Goal: Task Accomplishment & Management: Use online tool/utility

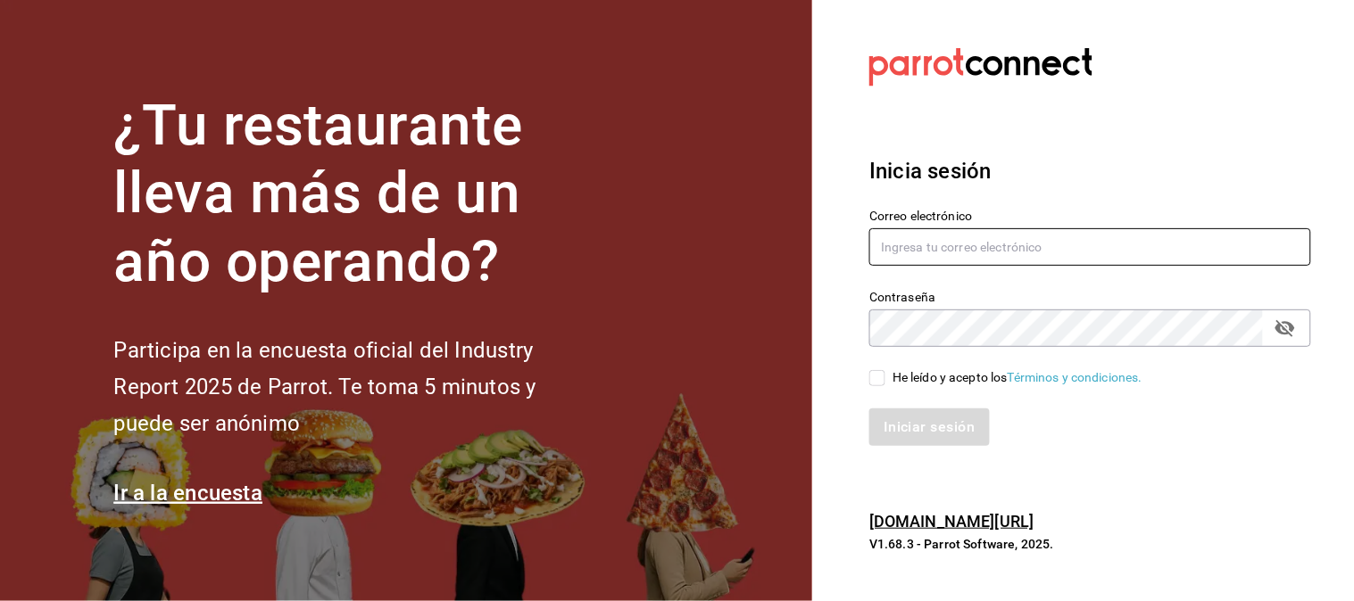
type input "[EMAIL_ADDRESS][DOMAIN_NAME]"
click at [879, 385] on input "He leído y acepto los Términos y condiciones." at bounding box center [877, 378] width 16 height 16
checkbox input "true"
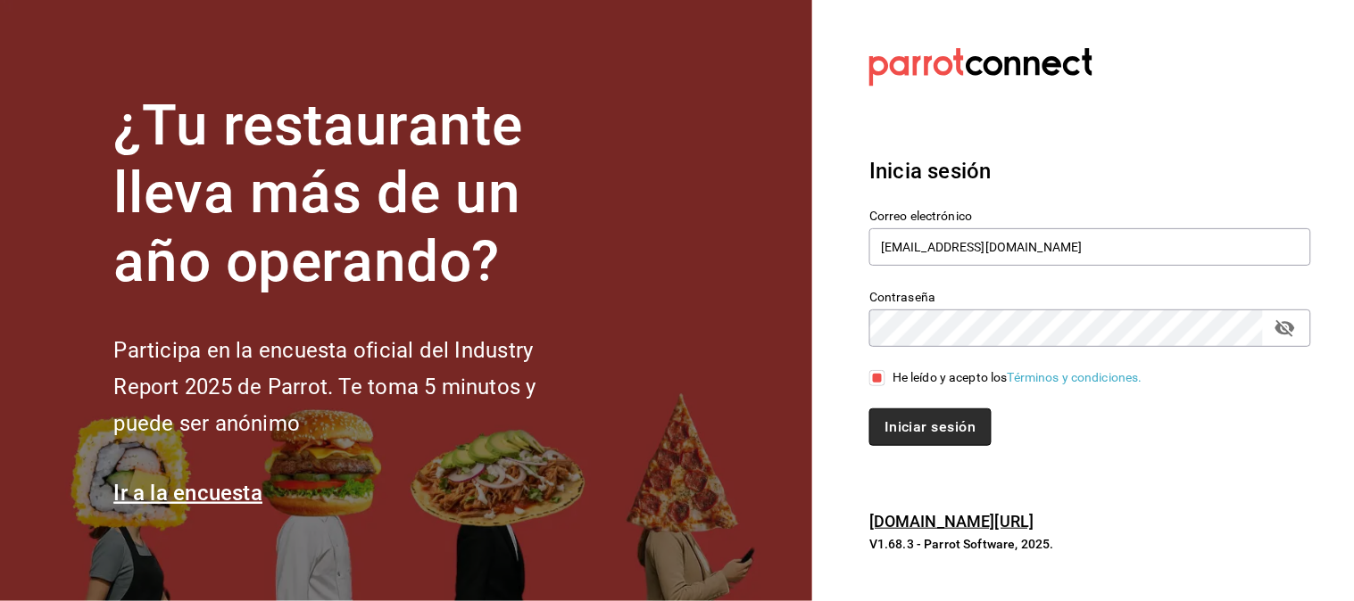
click at [938, 425] on button "Iniciar sesión" at bounding box center [929, 427] width 121 height 37
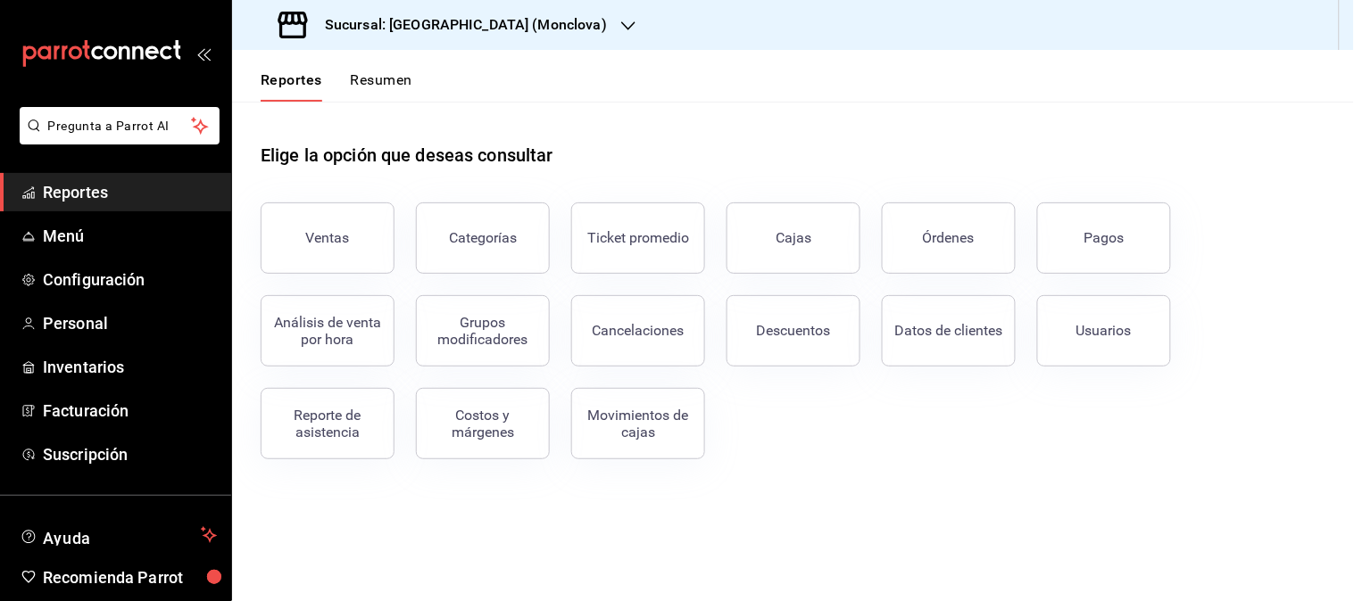
click at [621, 29] on icon "button" at bounding box center [628, 26] width 14 height 14
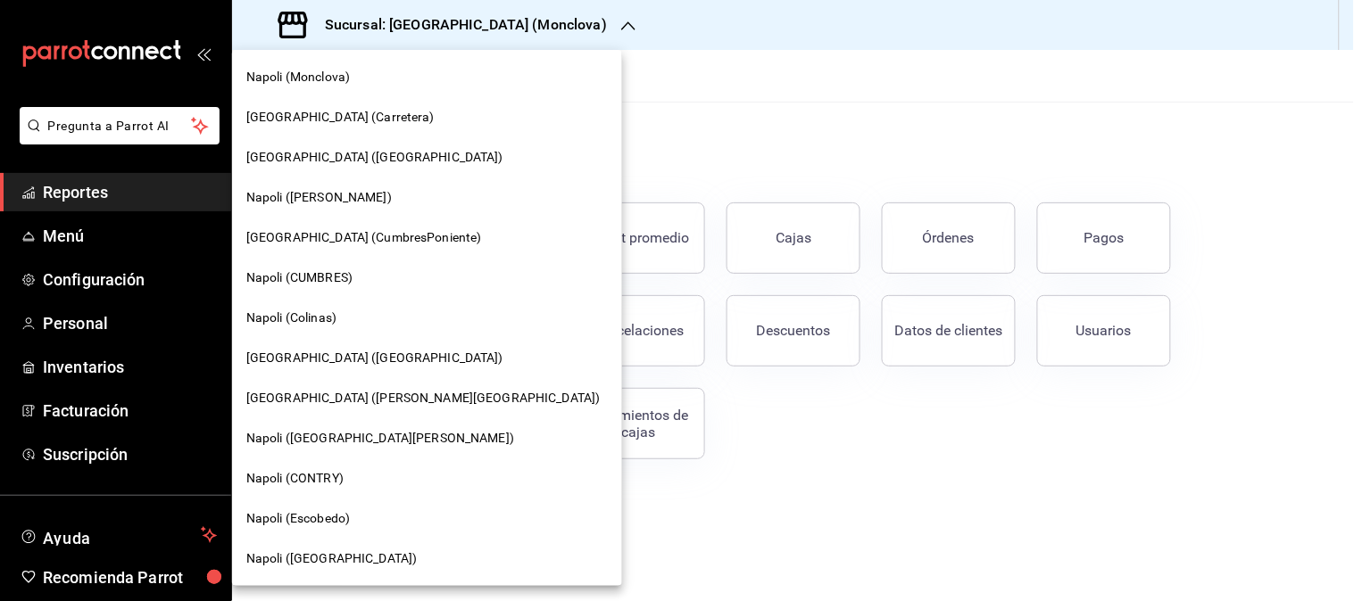
click at [312, 359] on span "[GEOGRAPHIC_DATA] ([GEOGRAPHIC_DATA])" at bounding box center [374, 358] width 257 height 19
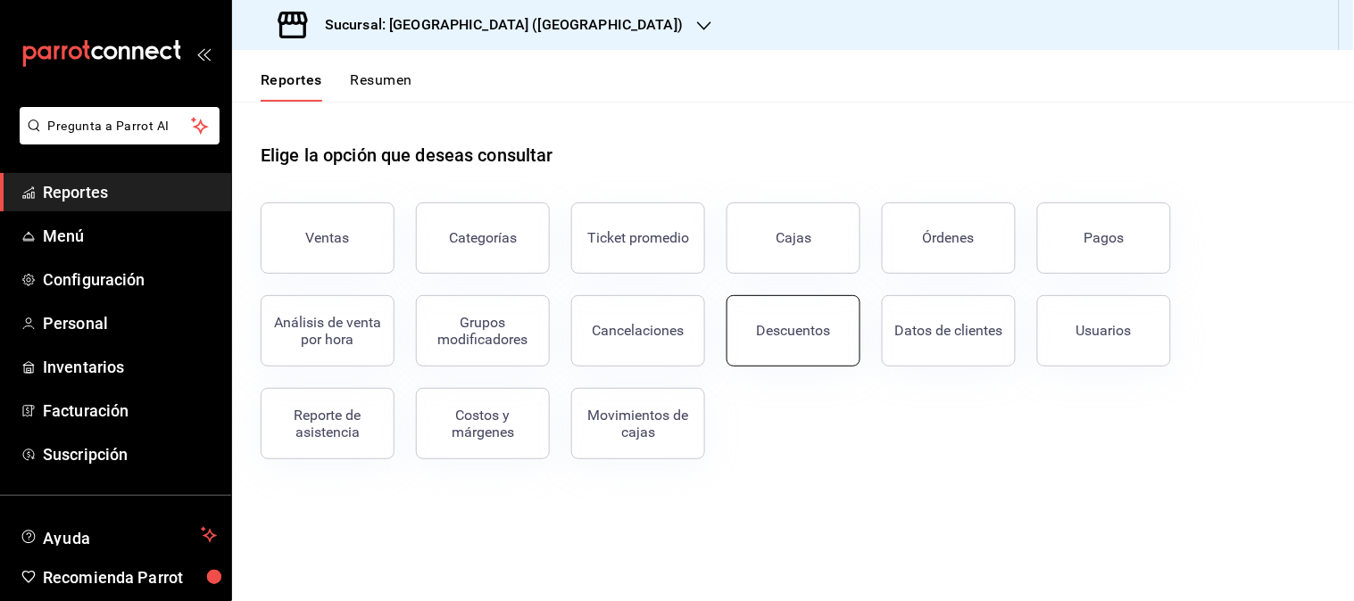
click at [830, 342] on button "Descuentos" at bounding box center [793, 330] width 134 height 71
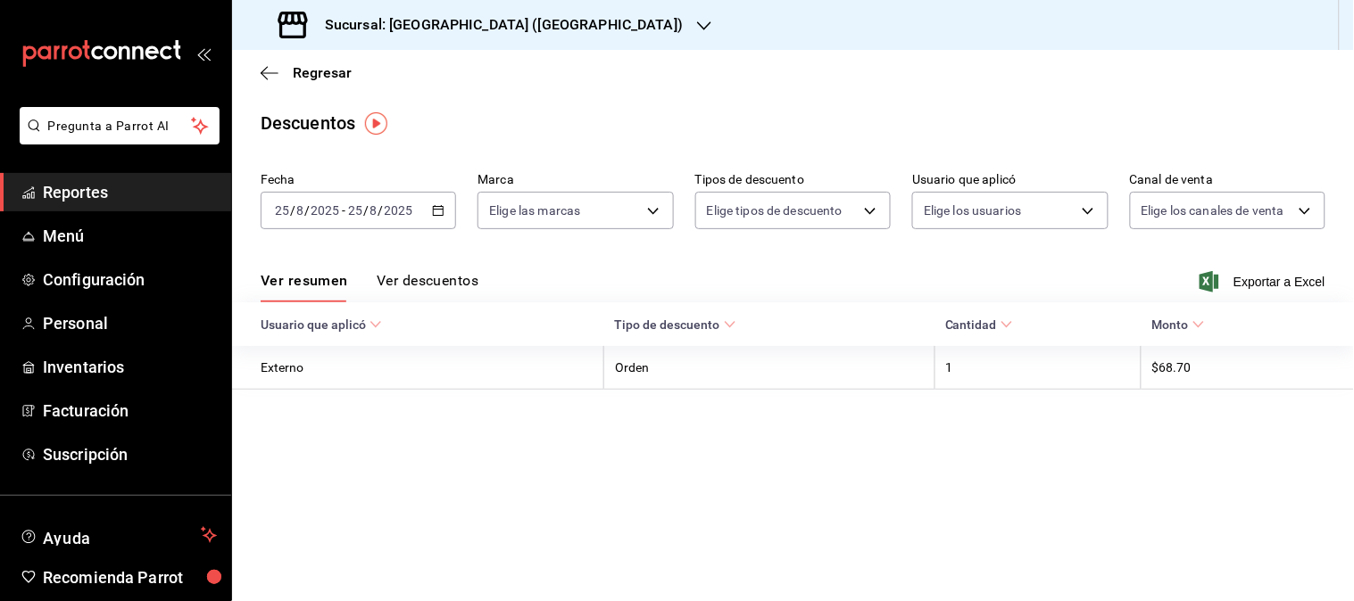
click at [440, 204] on icon "button" at bounding box center [438, 210] width 12 height 12
click at [433, 219] on div "[DATE] [DATE] - [DATE] [DATE]" at bounding box center [358, 210] width 195 height 37
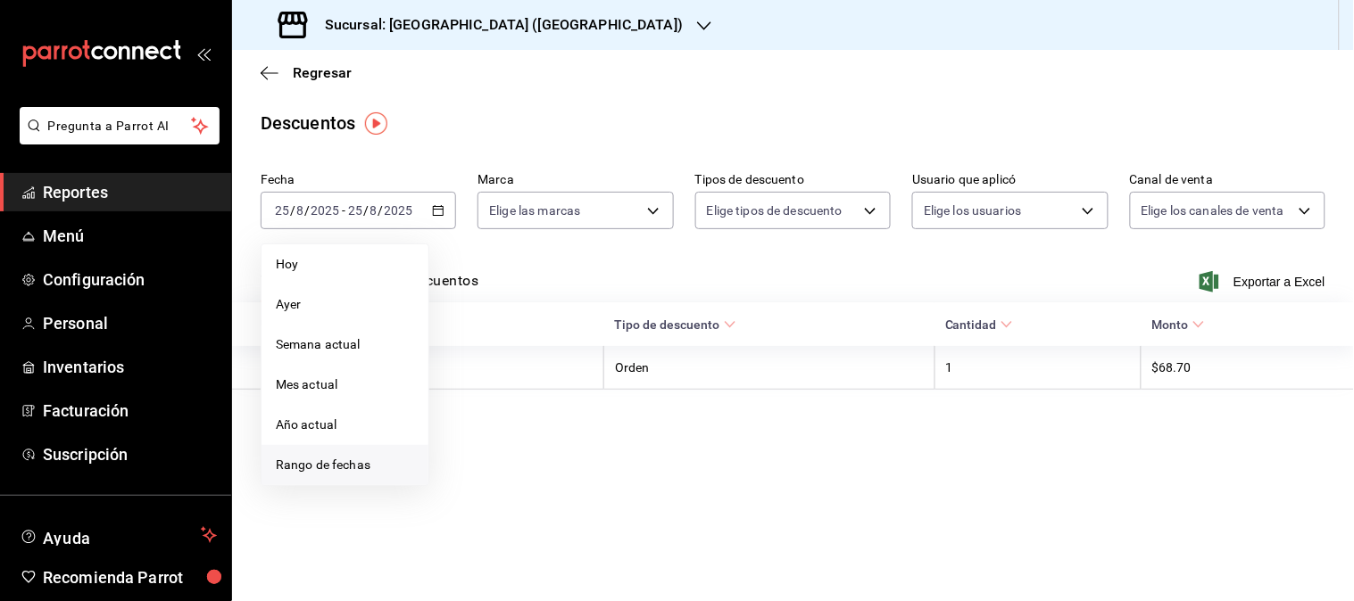
click at [337, 458] on span "Rango de fechas" at bounding box center [345, 465] width 138 height 19
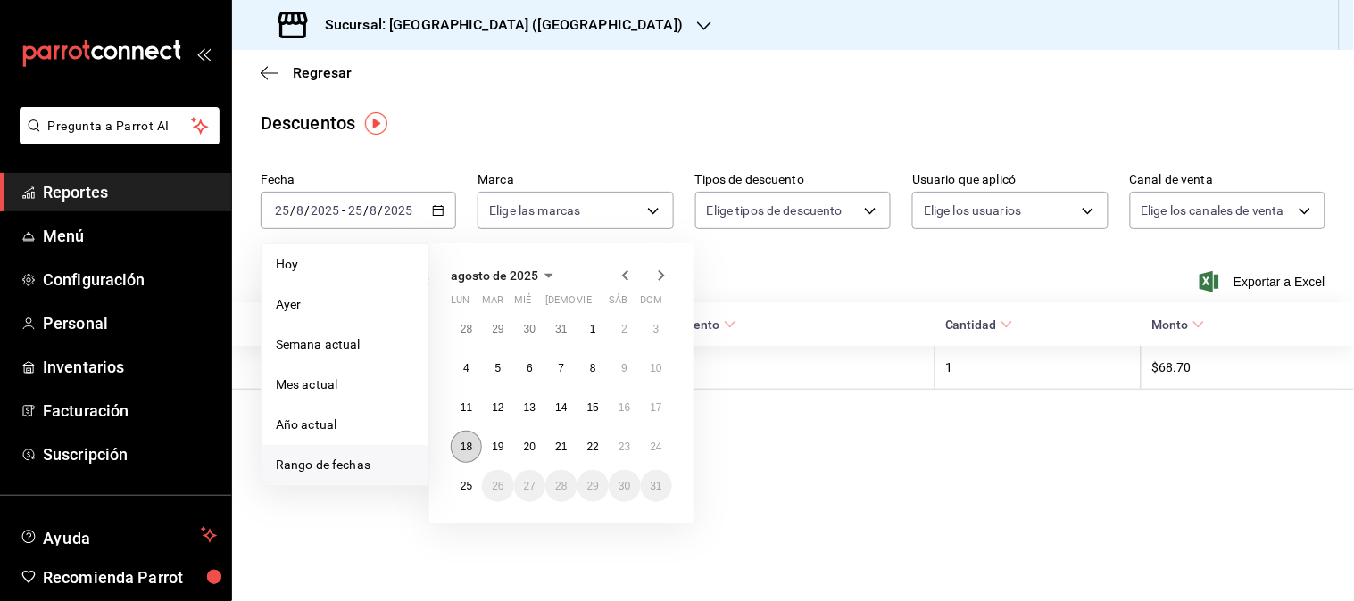
click at [461, 444] on abbr "18" at bounding box center [466, 447] width 12 height 12
click at [661, 449] on abbr "24" at bounding box center [656, 447] width 12 height 12
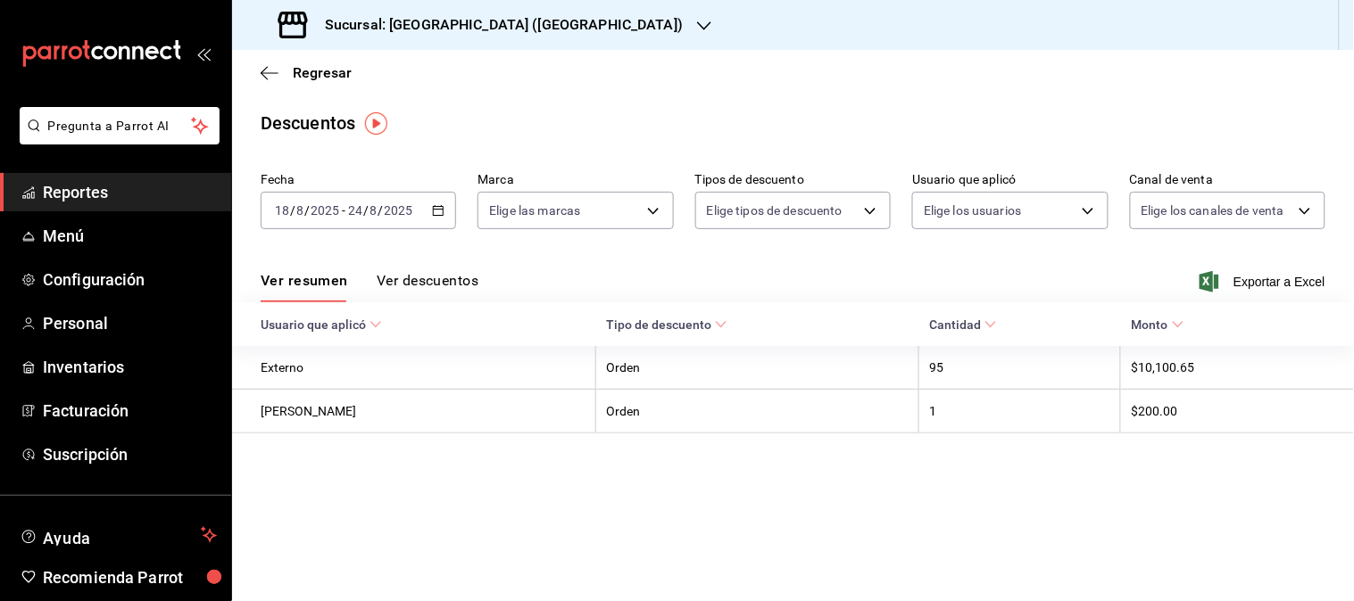
click at [422, 287] on button "Ver descuentos" at bounding box center [428, 287] width 102 height 30
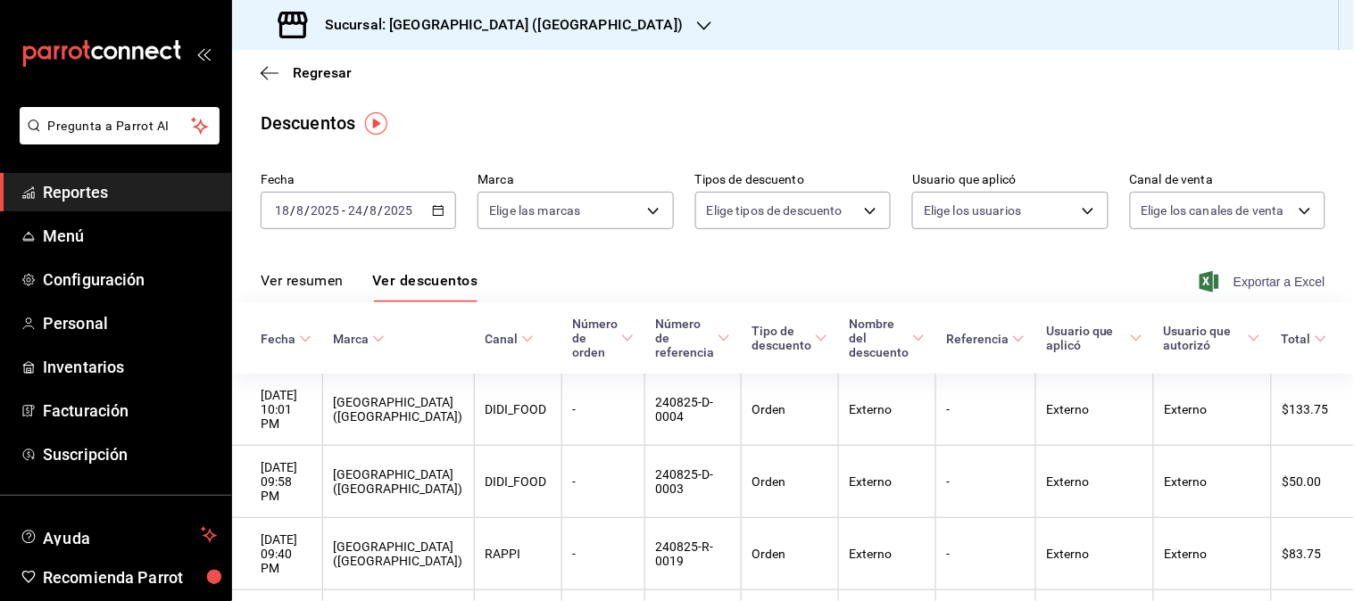
click at [1260, 273] on span "Exportar a Excel" at bounding box center [1264, 281] width 122 height 21
click at [535, 18] on div "Sucursal: [GEOGRAPHIC_DATA] ([GEOGRAPHIC_DATA])" at bounding box center [482, 25] width 472 height 50
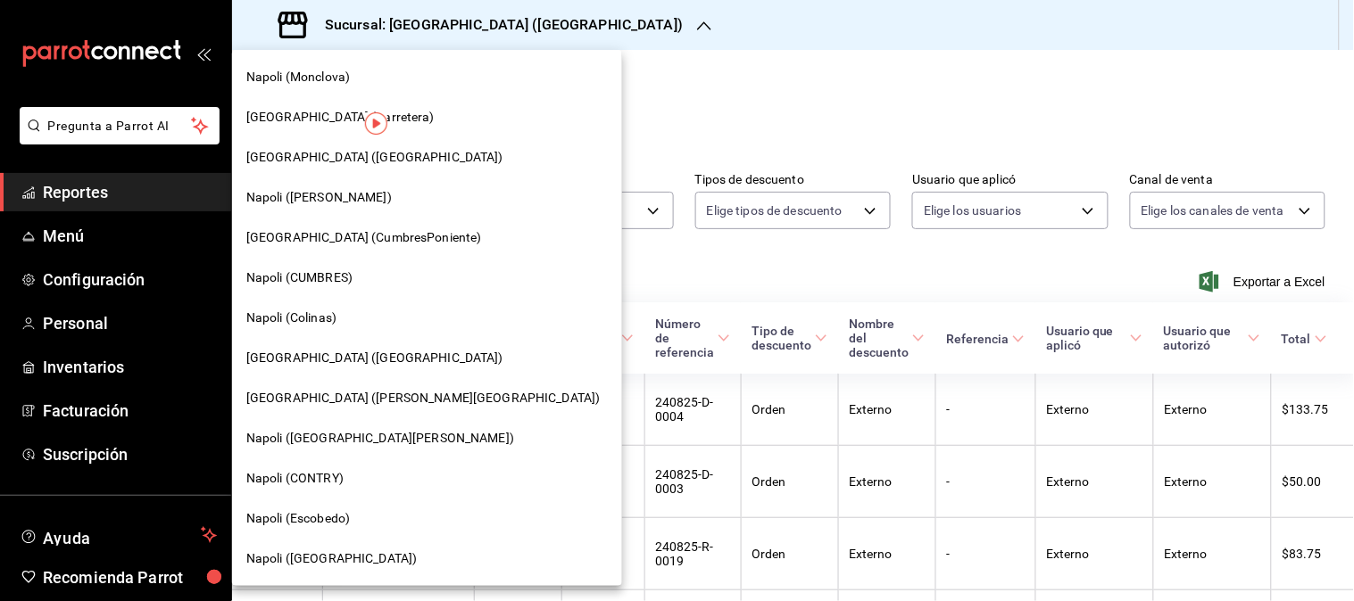
click at [269, 318] on span "Napoli (Colinas)" at bounding box center [291, 318] width 90 height 19
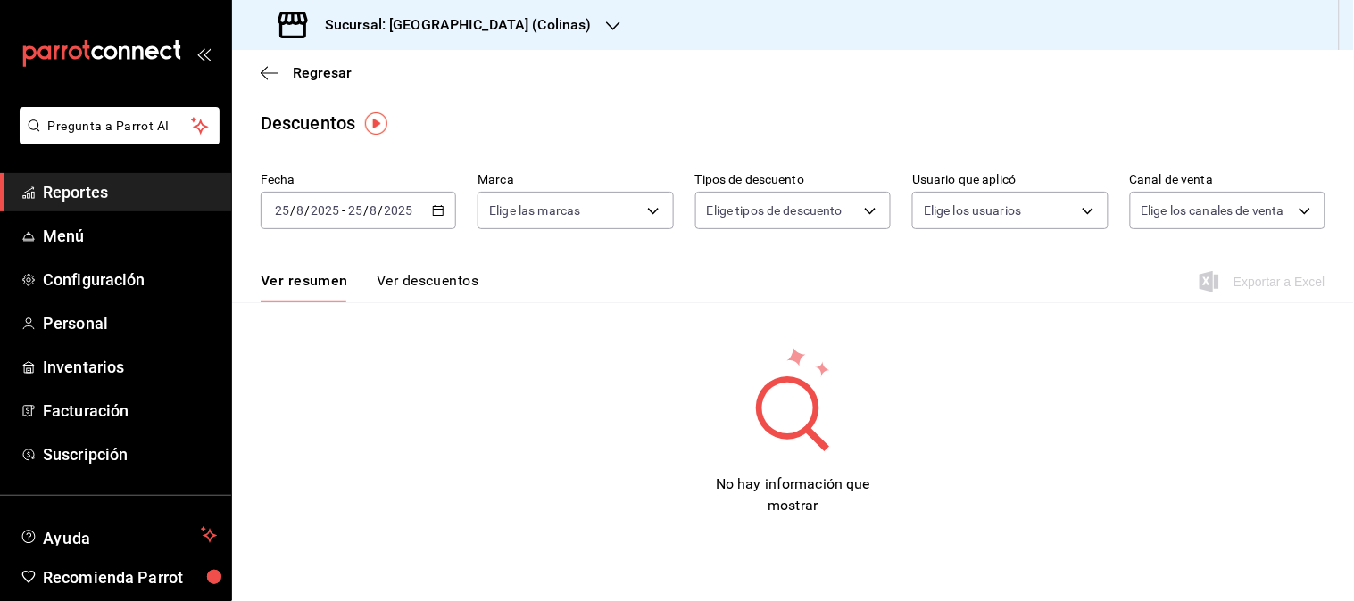
click at [455, 211] on div "[DATE] [DATE] - [DATE] [DATE]" at bounding box center [358, 210] width 195 height 37
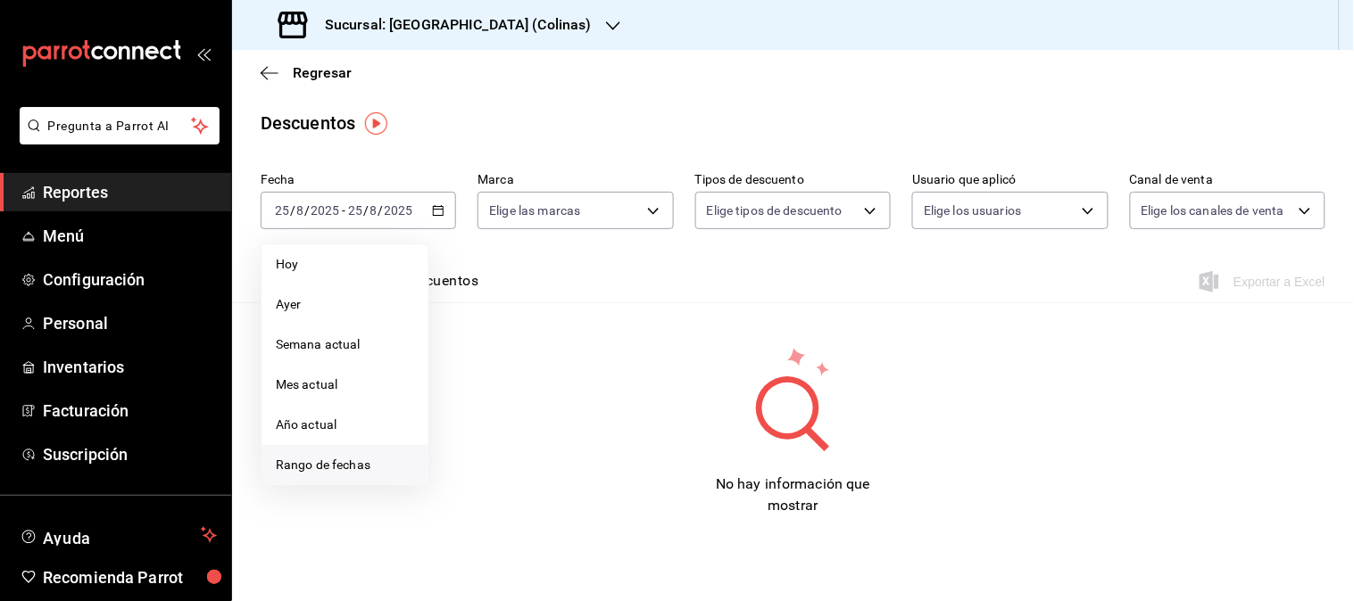
click at [337, 474] on span "Rango de fechas" at bounding box center [345, 465] width 138 height 19
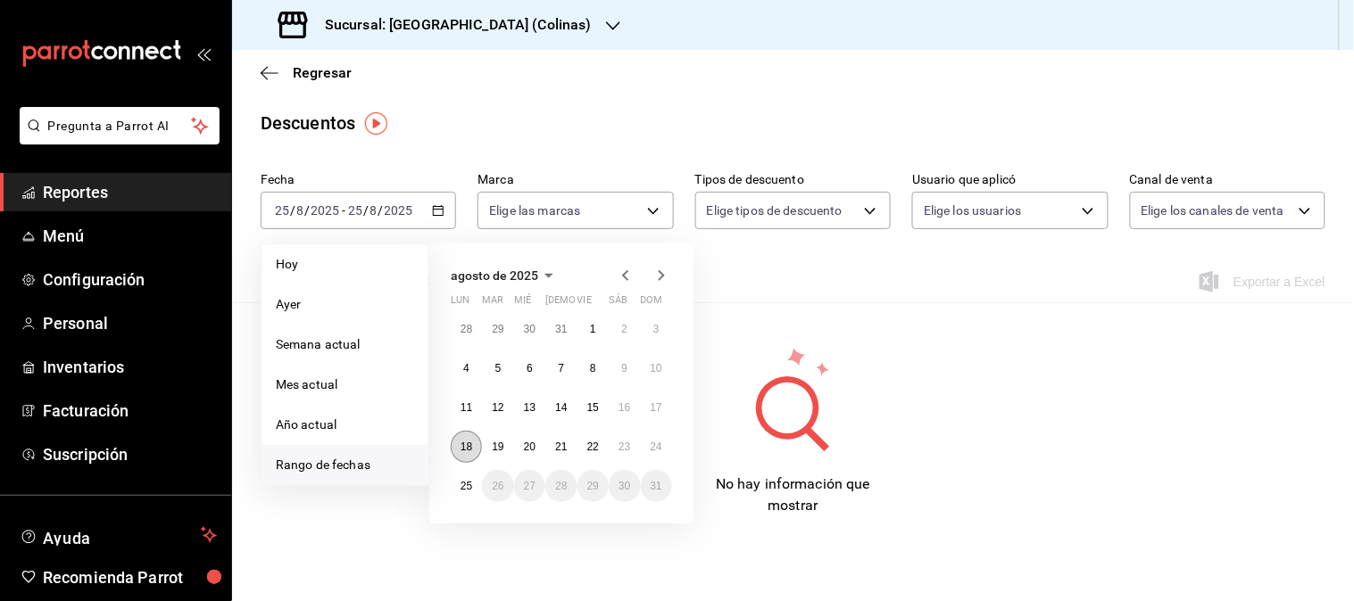
click at [466, 446] on abbr "18" at bounding box center [466, 447] width 12 height 12
click at [662, 448] on button "24" at bounding box center [656, 447] width 31 height 32
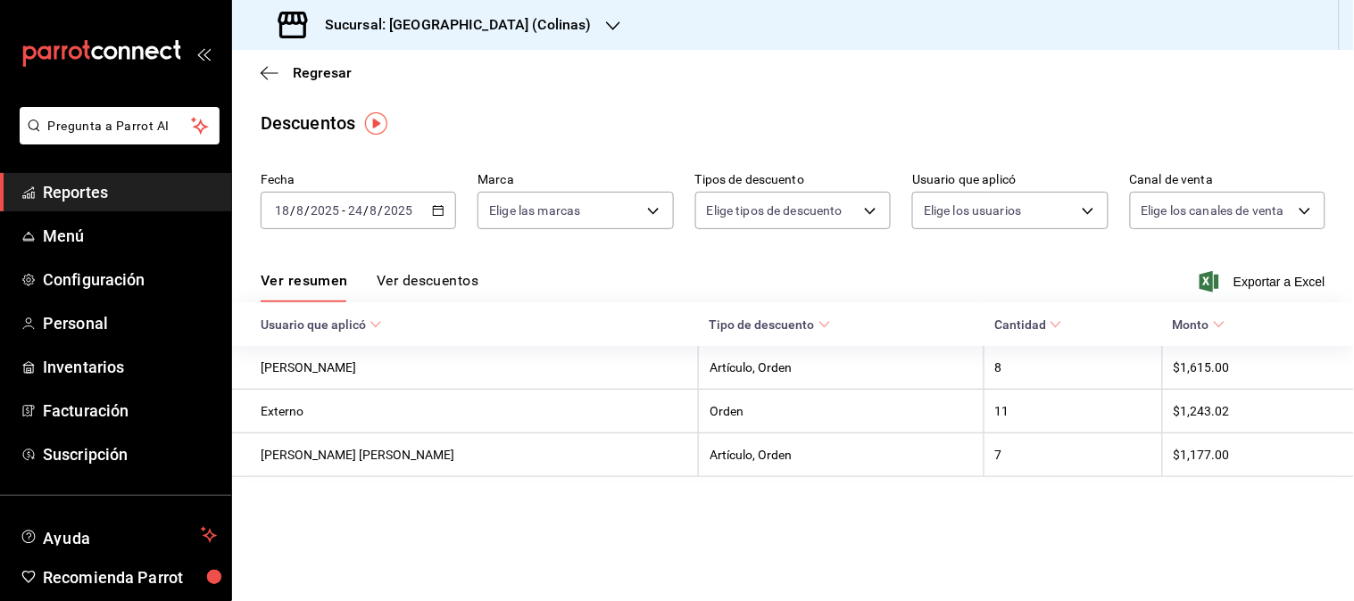
click at [451, 294] on button "Ver descuentos" at bounding box center [428, 287] width 102 height 30
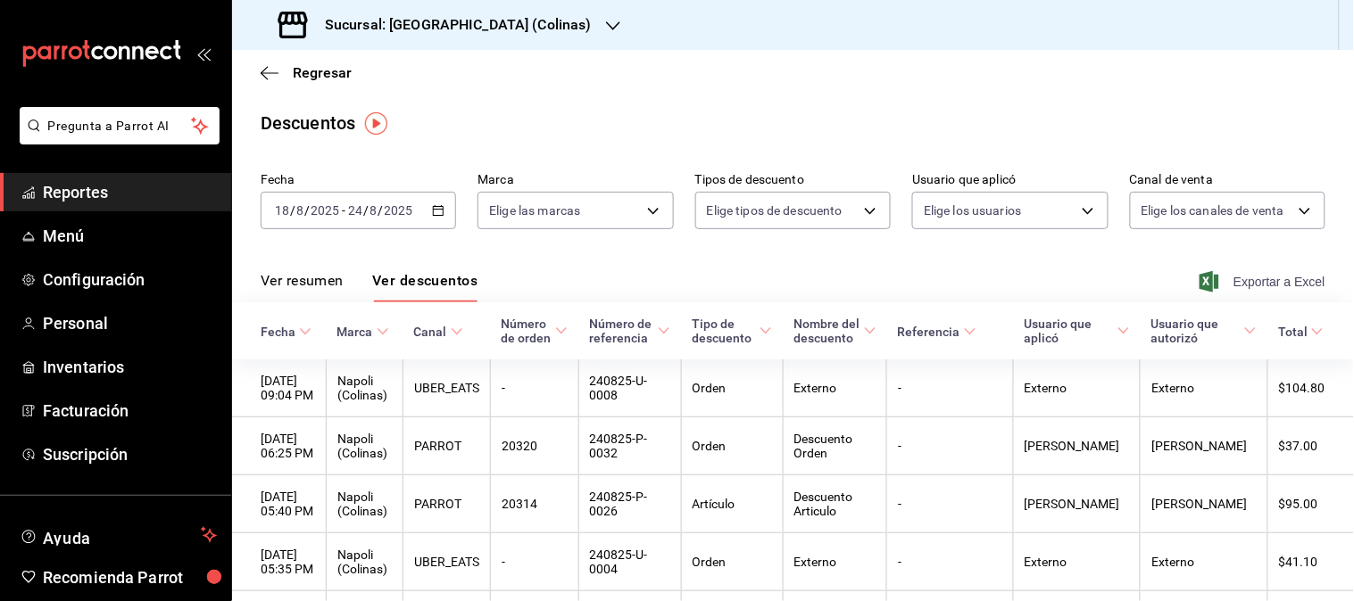
click at [1254, 278] on span "Exportar a Excel" at bounding box center [1264, 281] width 122 height 21
click at [606, 19] on icon "button" at bounding box center [613, 26] width 14 height 14
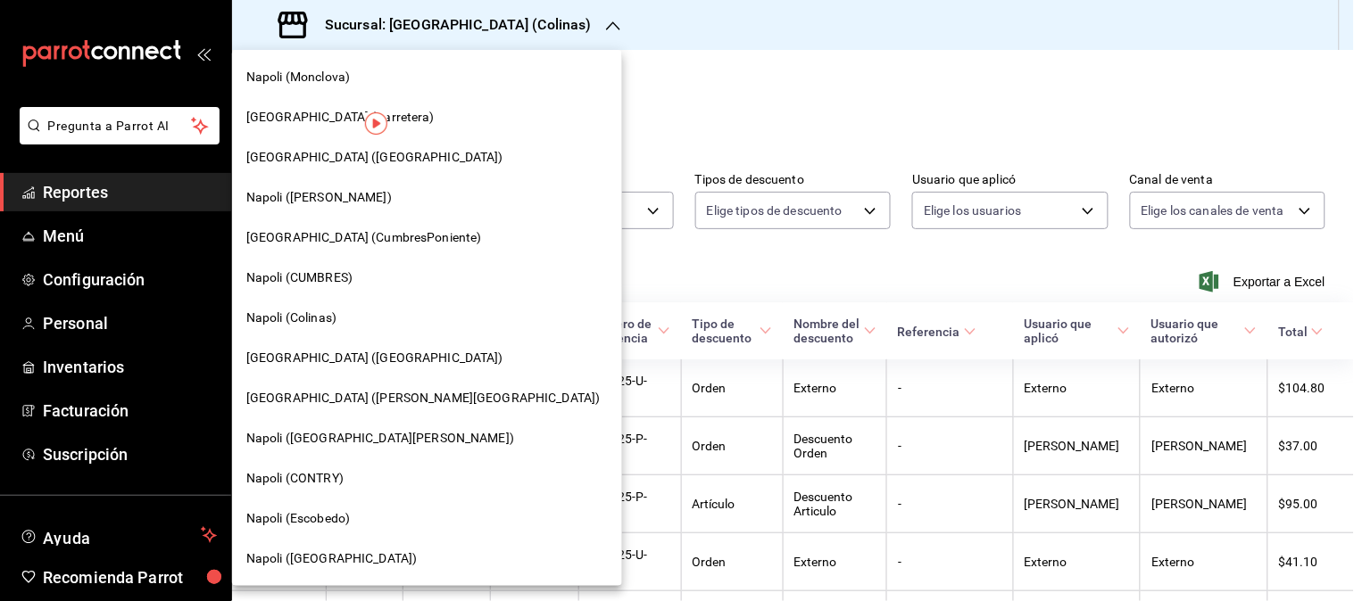
click at [337, 398] on span "[GEOGRAPHIC_DATA] ([PERSON_NAME][GEOGRAPHIC_DATA])" at bounding box center [423, 398] width 354 height 19
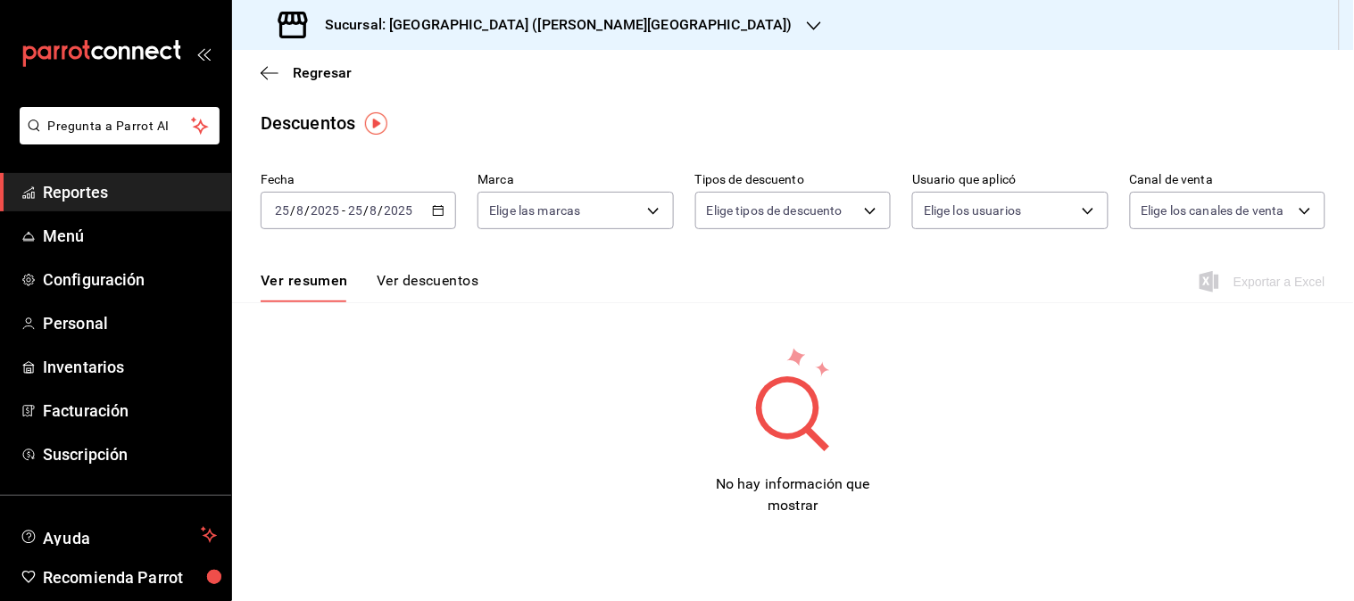
click at [437, 215] on icon "button" at bounding box center [438, 210] width 12 height 12
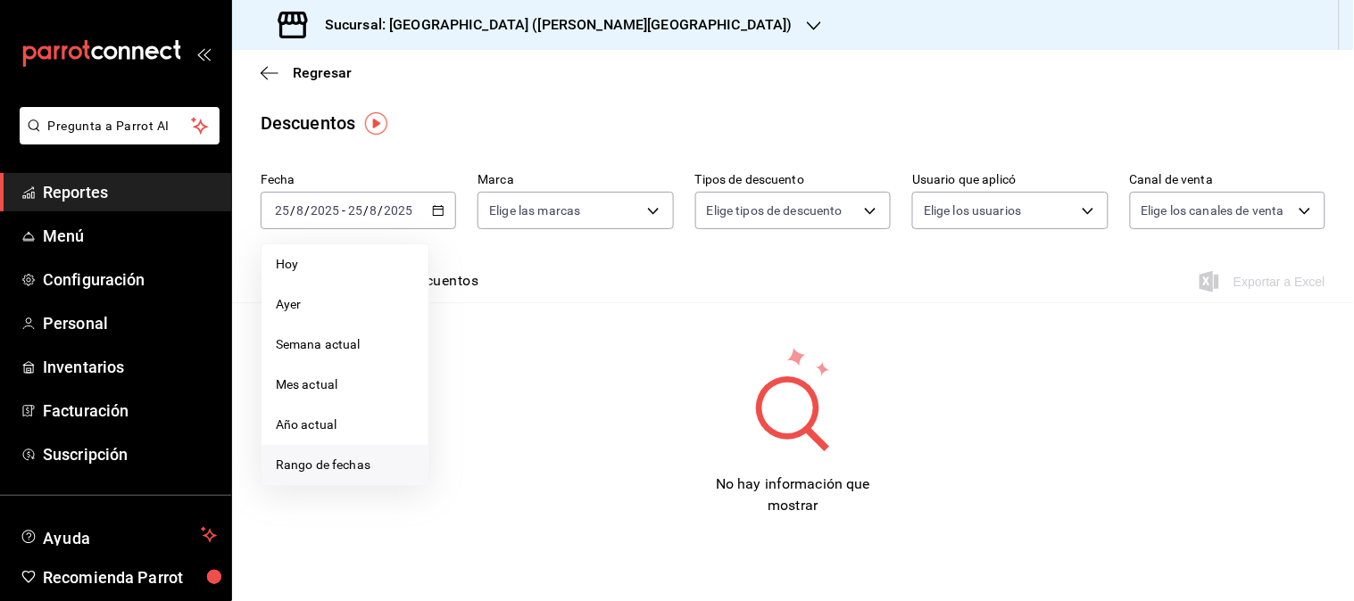
click at [336, 464] on span "Rango de fechas" at bounding box center [345, 465] width 138 height 19
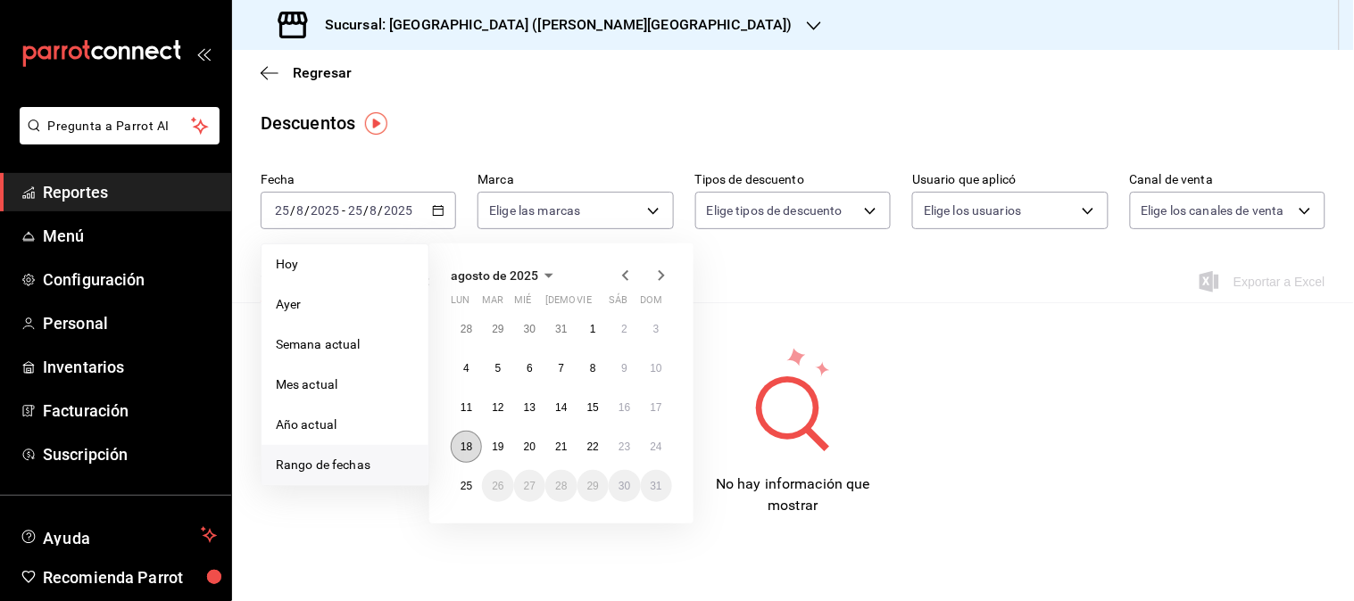
click at [465, 443] on abbr "18" at bounding box center [466, 447] width 12 height 12
click at [649, 444] on button "24" at bounding box center [656, 447] width 31 height 32
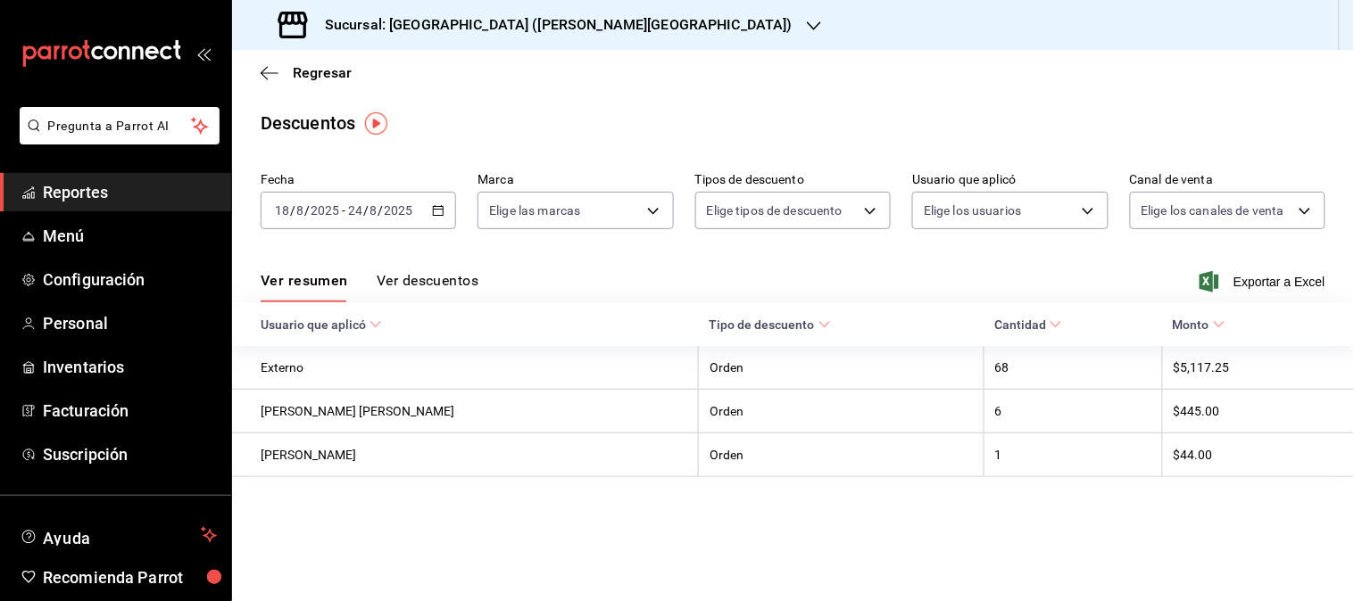
click at [439, 289] on button "Ver descuentos" at bounding box center [428, 287] width 102 height 30
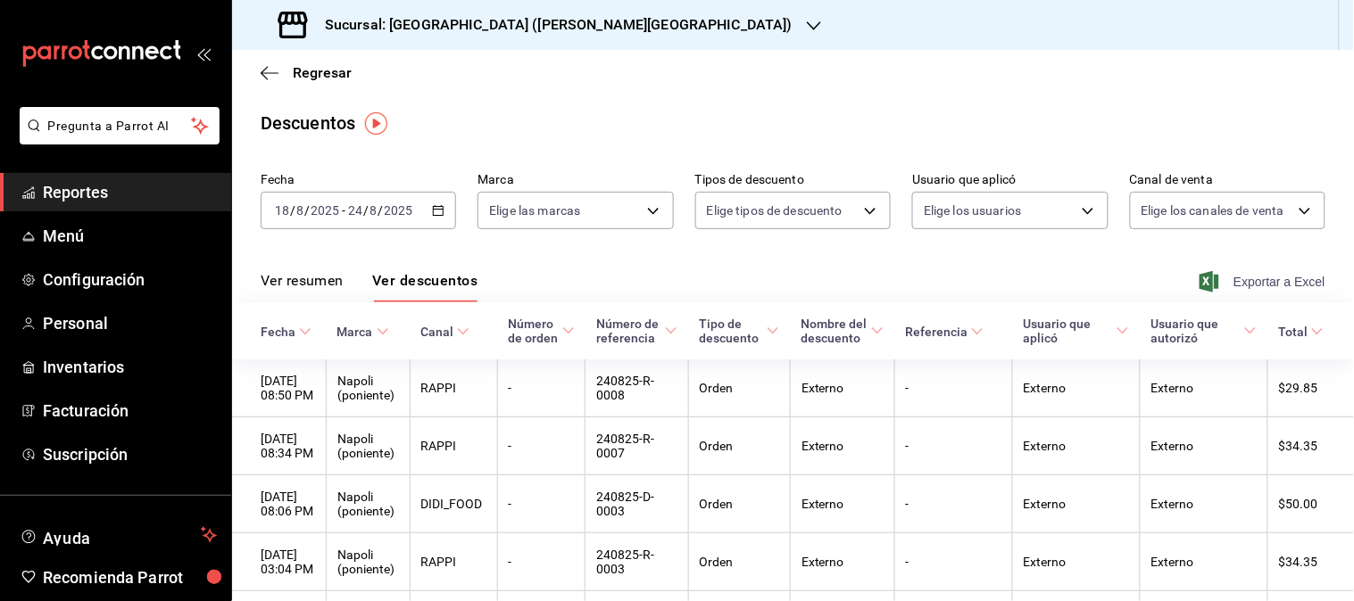
click at [1262, 277] on span "Exportar a Excel" at bounding box center [1264, 281] width 122 height 21
click at [807, 25] on icon "button" at bounding box center [814, 26] width 14 height 14
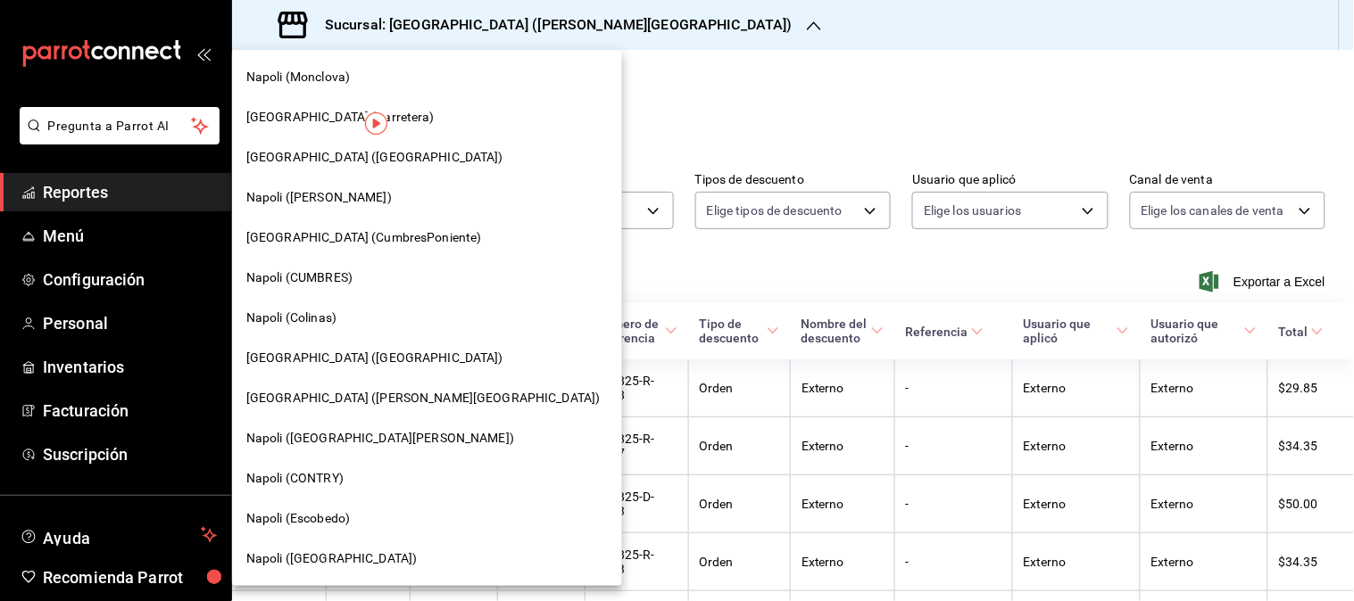
click at [283, 475] on span "Napoli (CONTRY)" at bounding box center [294, 478] width 97 height 19
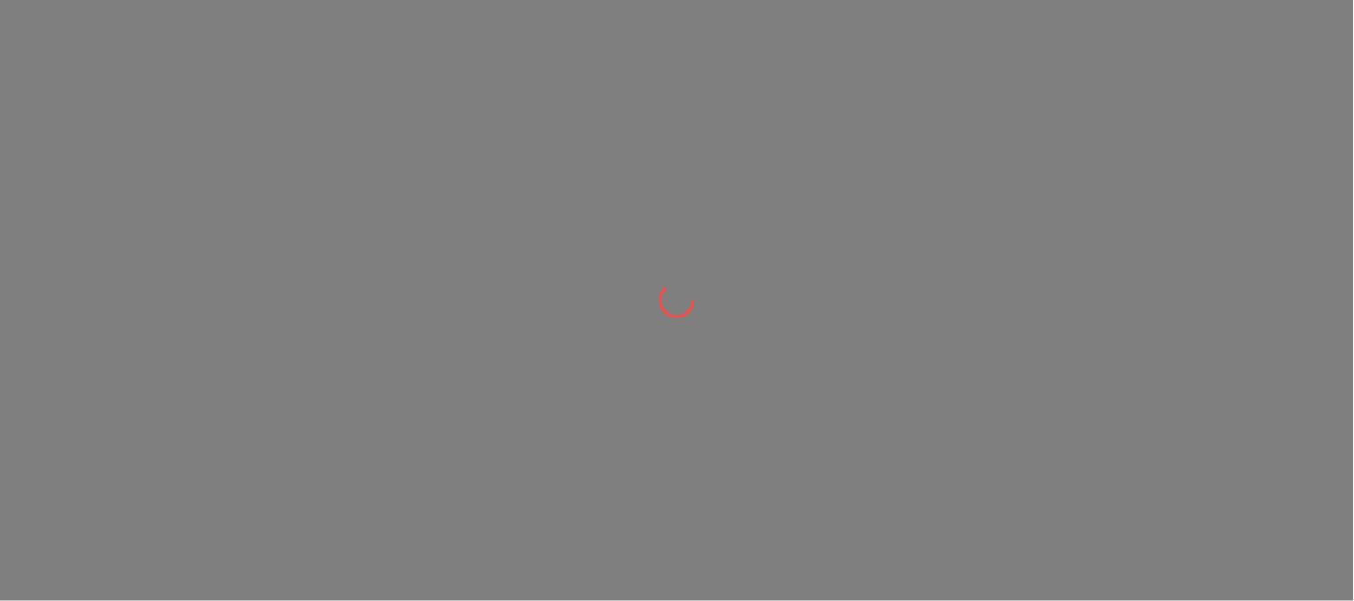
click at [283, 474] on div at bounding box center [677, 300] width 1354 height 601
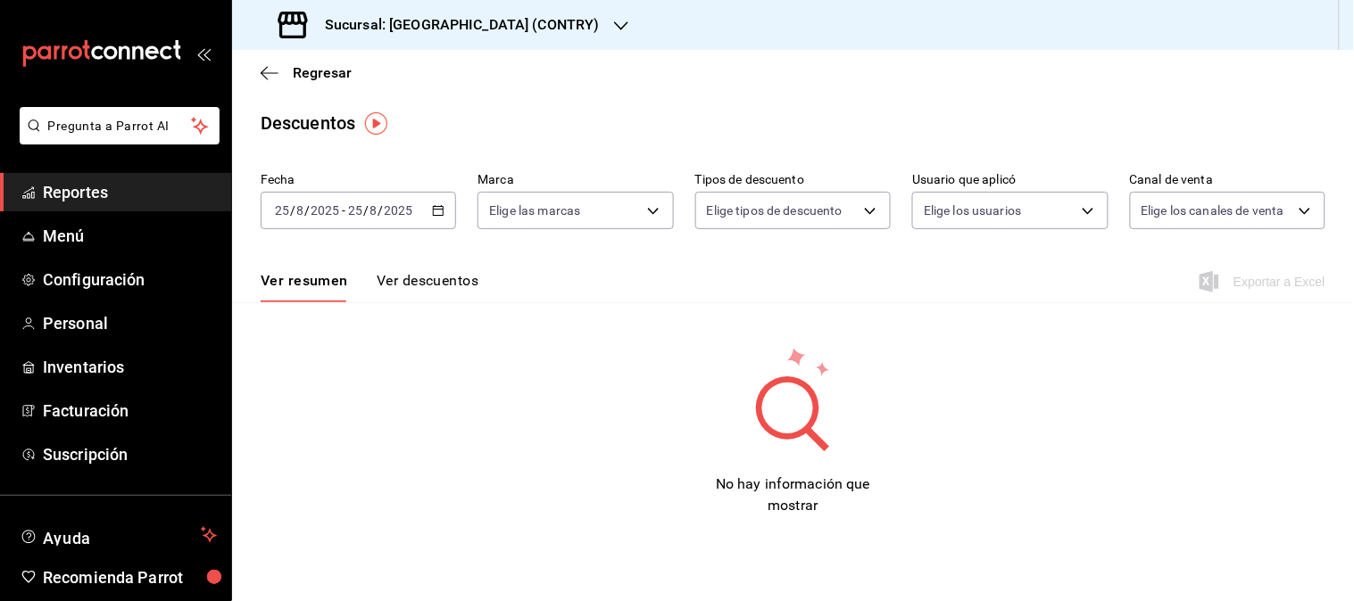
click at [448, 202] on div "[DATE] [DATE] - [DATE] [DATE]" at bounding box center [358, 210] width 195 height 37
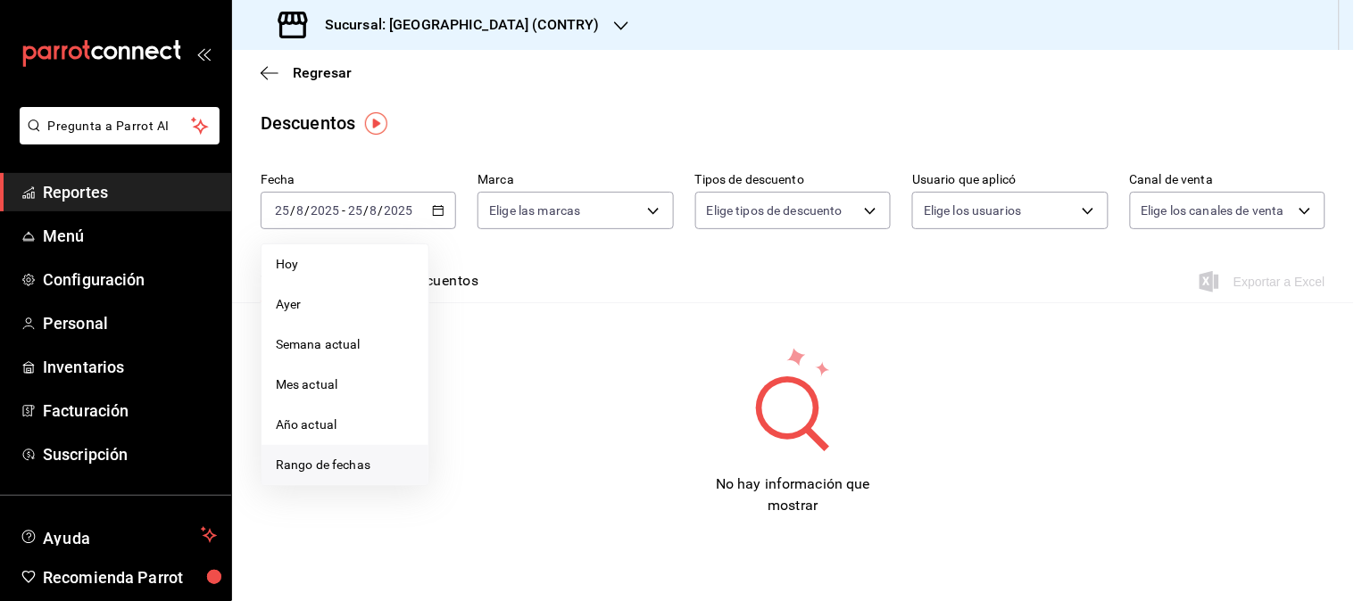
click at [296, 468] on span "Rango de fechas" at bounding box center [345, 465] width 138 height 19
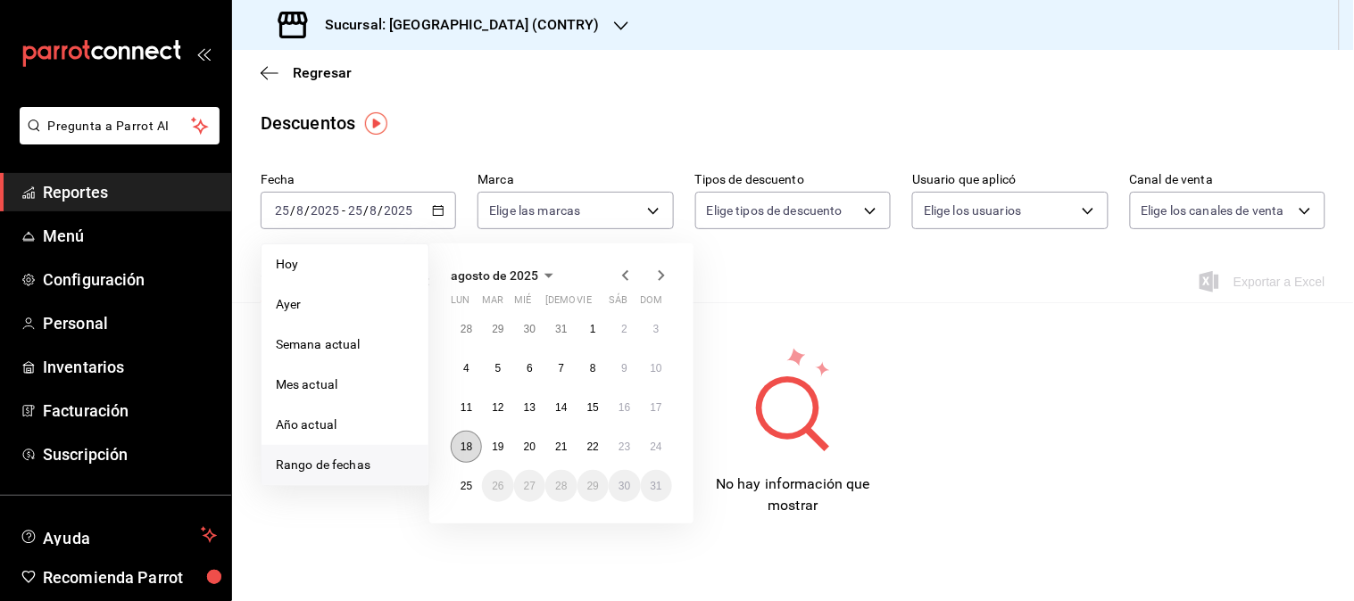
click at [457, 451] on button "18" at bounding box center [466, 447] width 31 height 32
click at [655, 448] on abbr "24" at bounding box center [656, 447] width 12 height 12
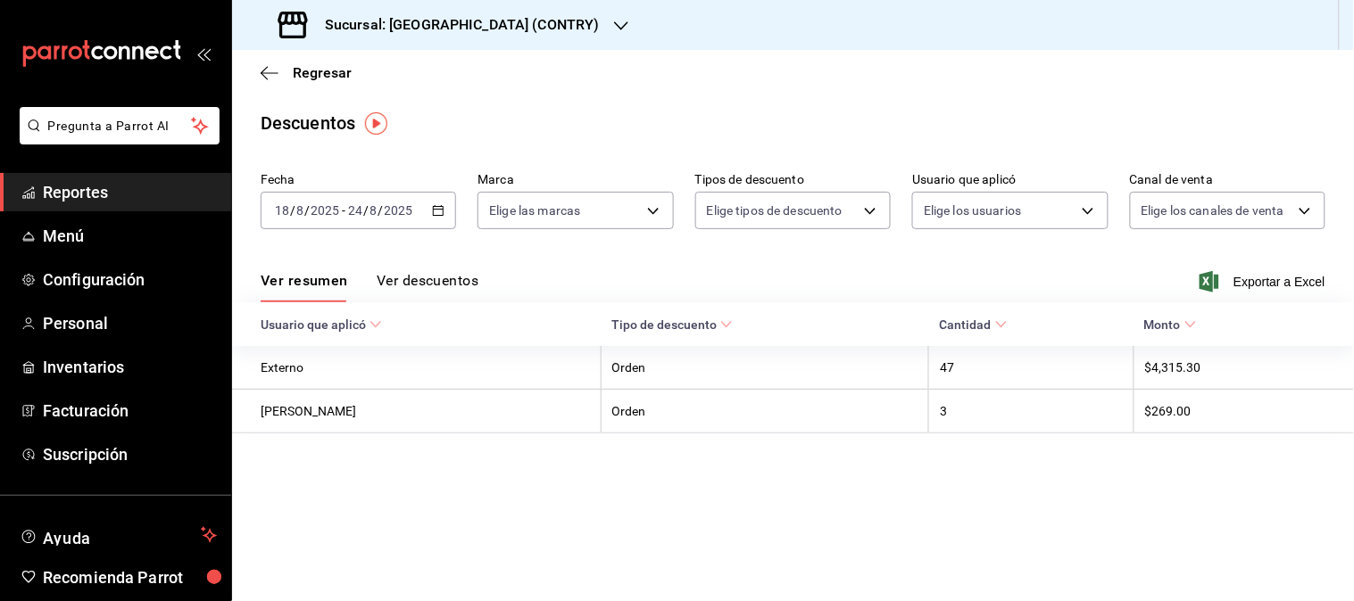
click at [417, 288] on button "Ver descuentos" at bounding box center [428, 287] width 102 height 30
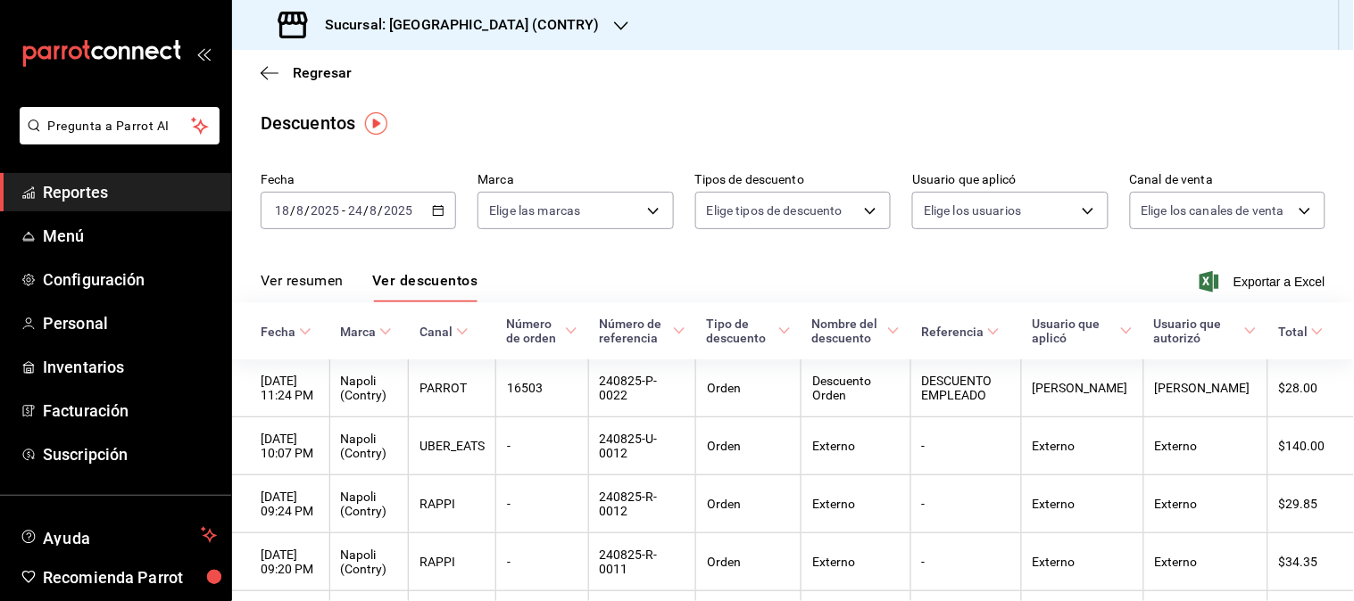
drag, startPoint x: 1249, startPoint y: 282, endPoint x: 525, endPoint y: 21, distance: 769.9
click at [1247, 282] on span "Exportar a Excel" at bounding box center [1264, 281] width 122 height 21
click at [614, 21] on icon "button" at bounding box center [621, 26] width 14 height 14
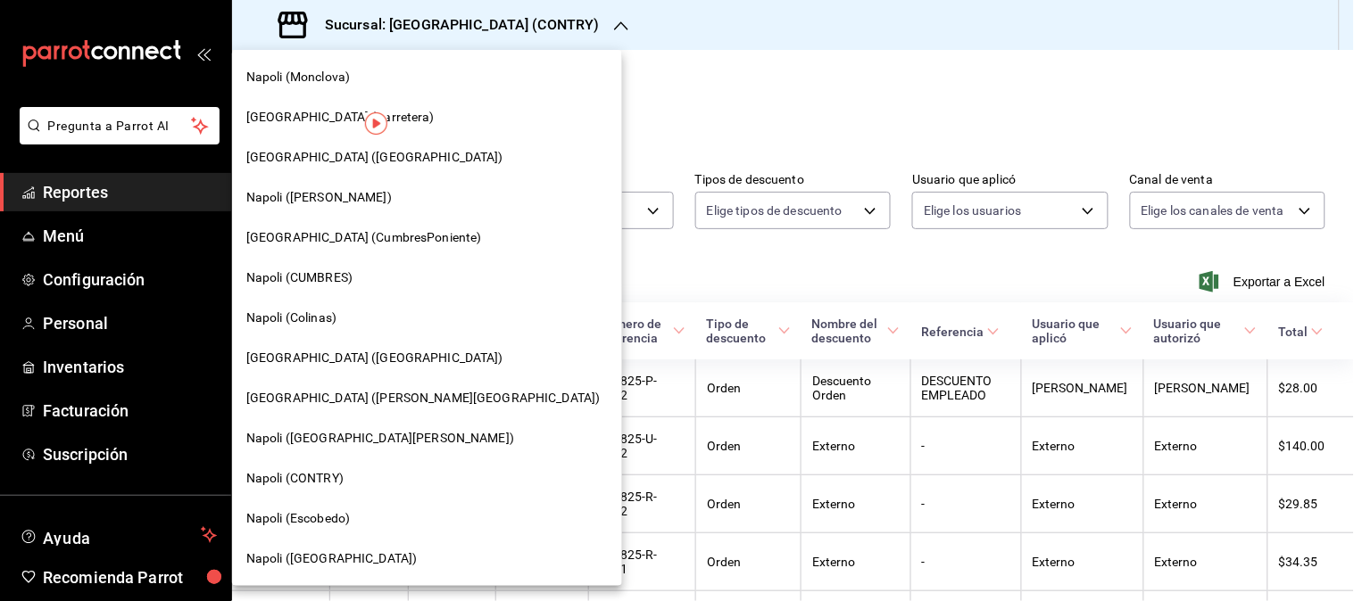
click at [289, 269] on span "Napoli (CUMBRES)" at bounding box center [299, 278] width 106 height 19
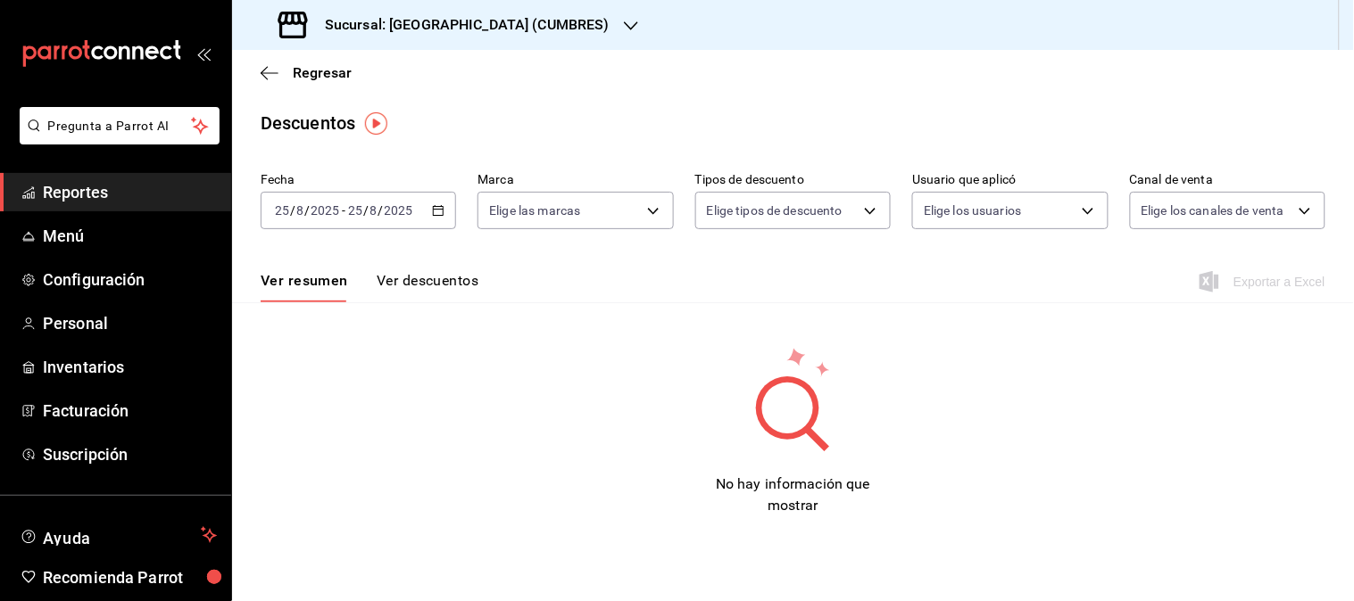
click at [444, 207] on div "[DATE] [DATE] - [DATE] [DATE]" at bounding box center [358, 210] width 195 height 37
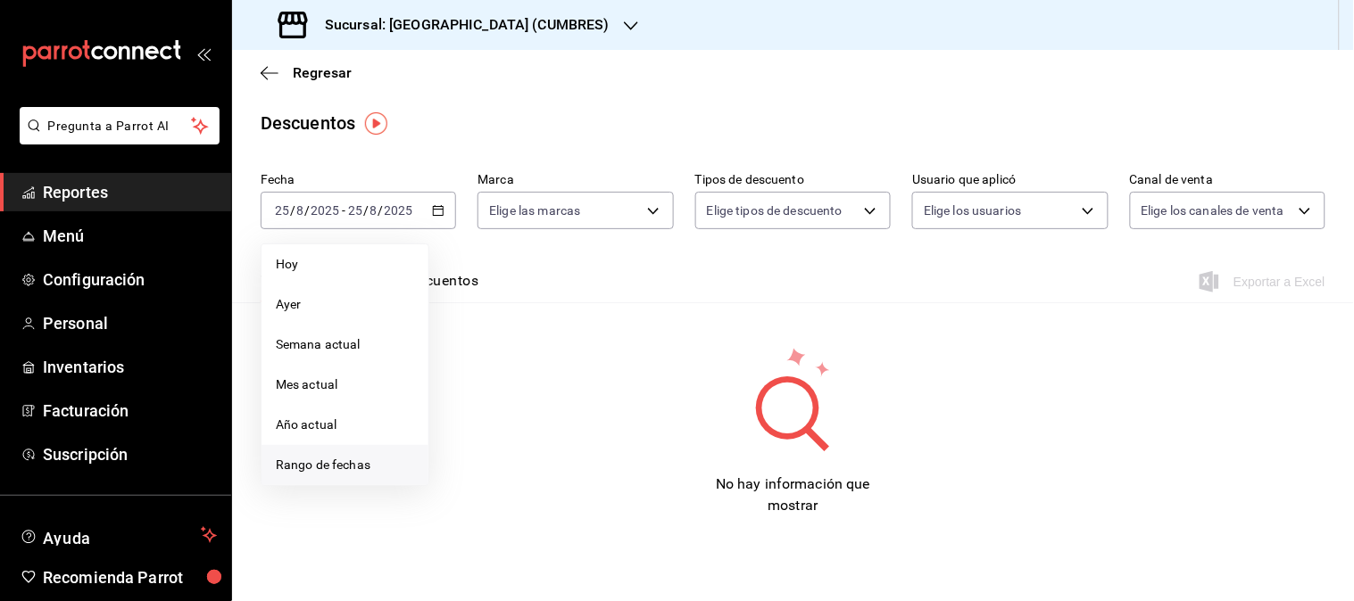
click at [344, 460] on span "Rango de fechas" at bounding box center [345, 465] width 138 height 19
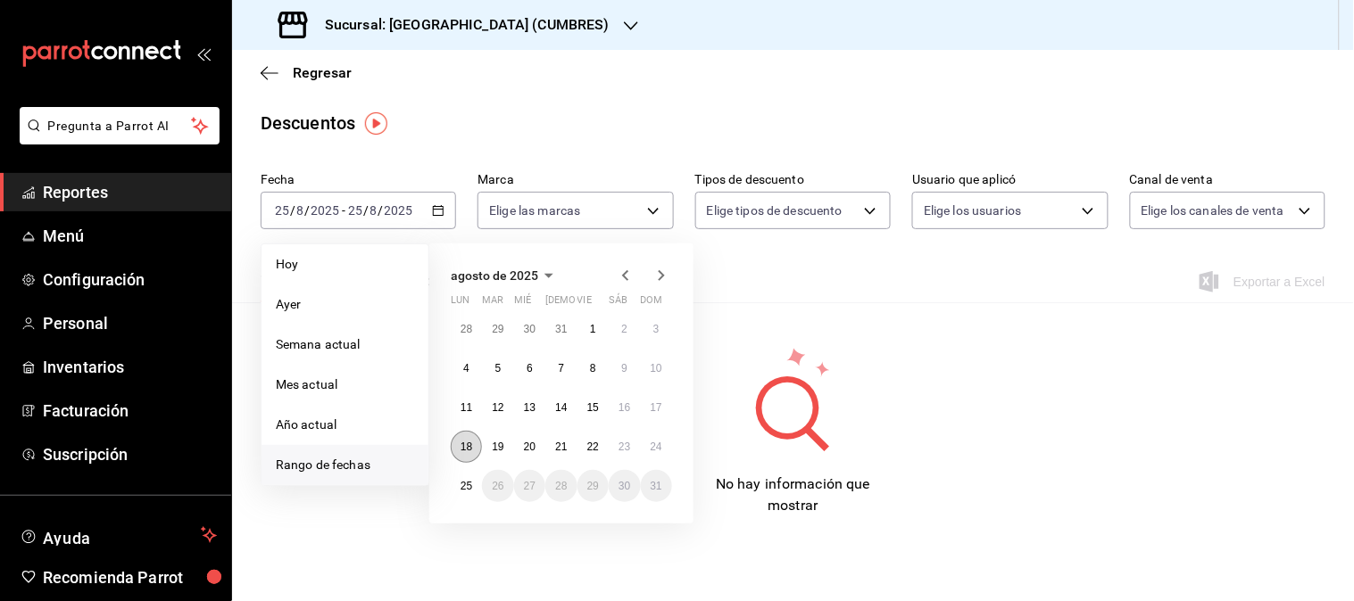
drag, startPoint x: 457, startPoint y: 449, endPoint x: 467, endPoint y: 451, distance: 10.2
click at [464, 451] on button "18" at bounding box center [466, 447] width 31 height 32
click at [667, 453] on button "24" at bounding box center [656, 447] width 31 height 32
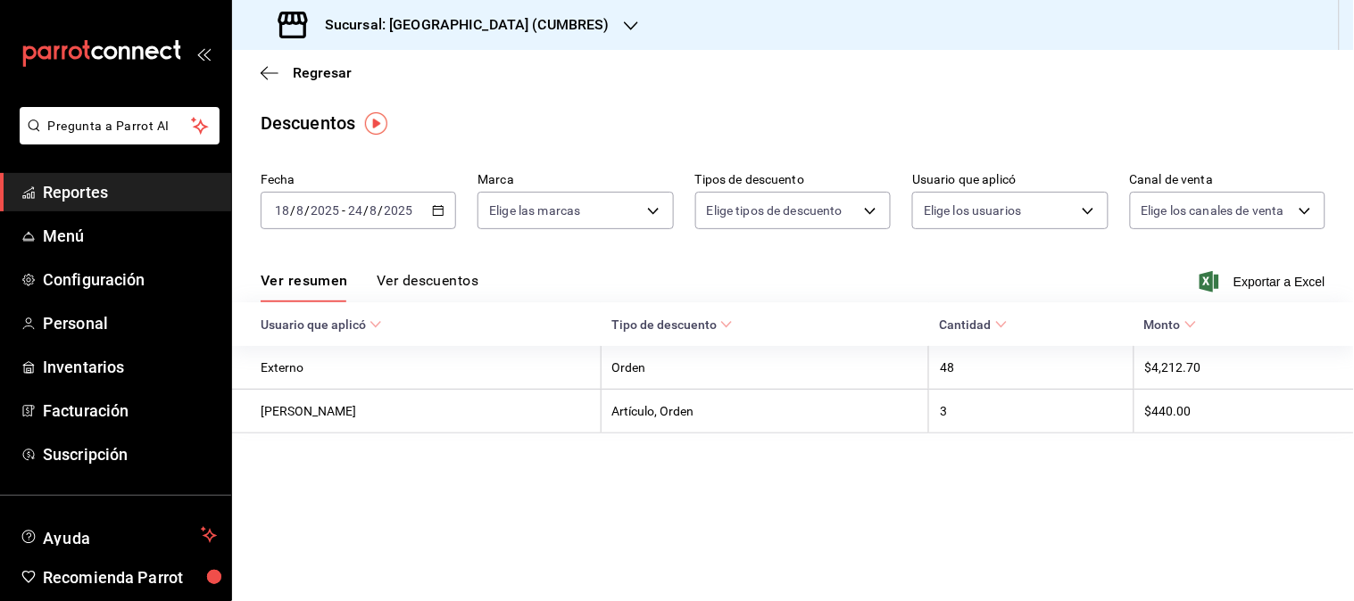
click at [435, 283] on button "Ver descuentos" at bounding box center [428, 287] width 102 height 30
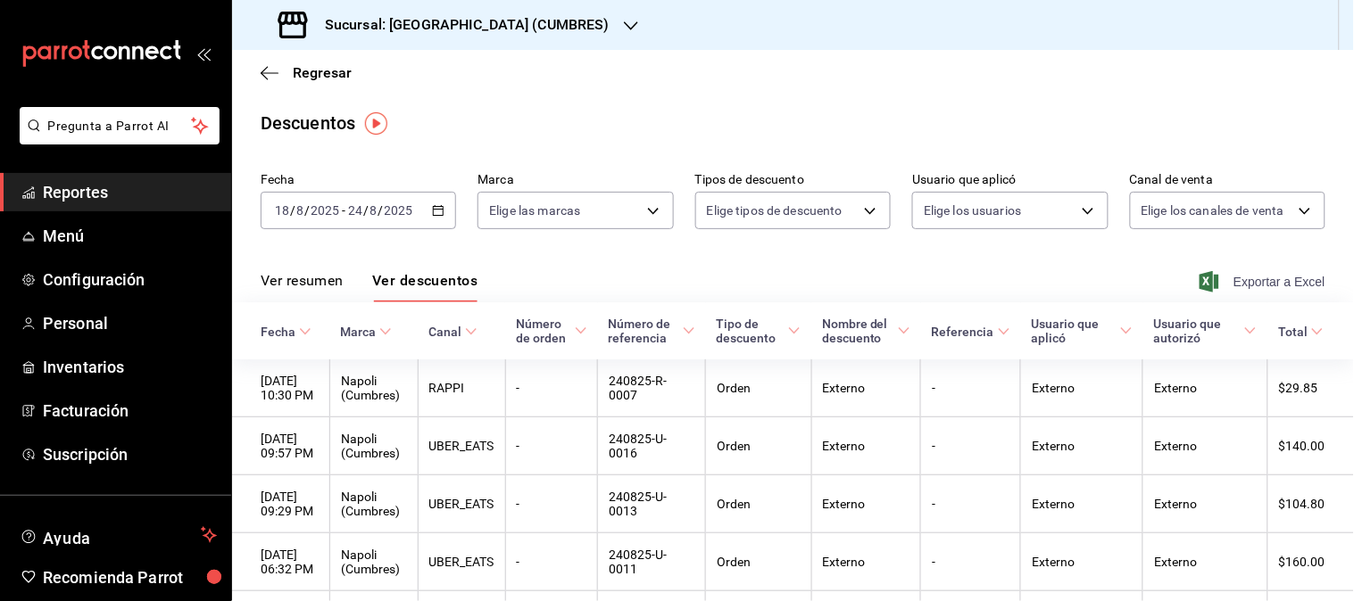
click at [1240, 289] on span "Exportar a Excel" at bounding box center [1264, 281] width 122 height 21
click at [523, 16] on div "Sucursal: [GEOGRAPHIC_DATA] (CUMBRES)" at bounding box center [445, 25] width 399 height 50
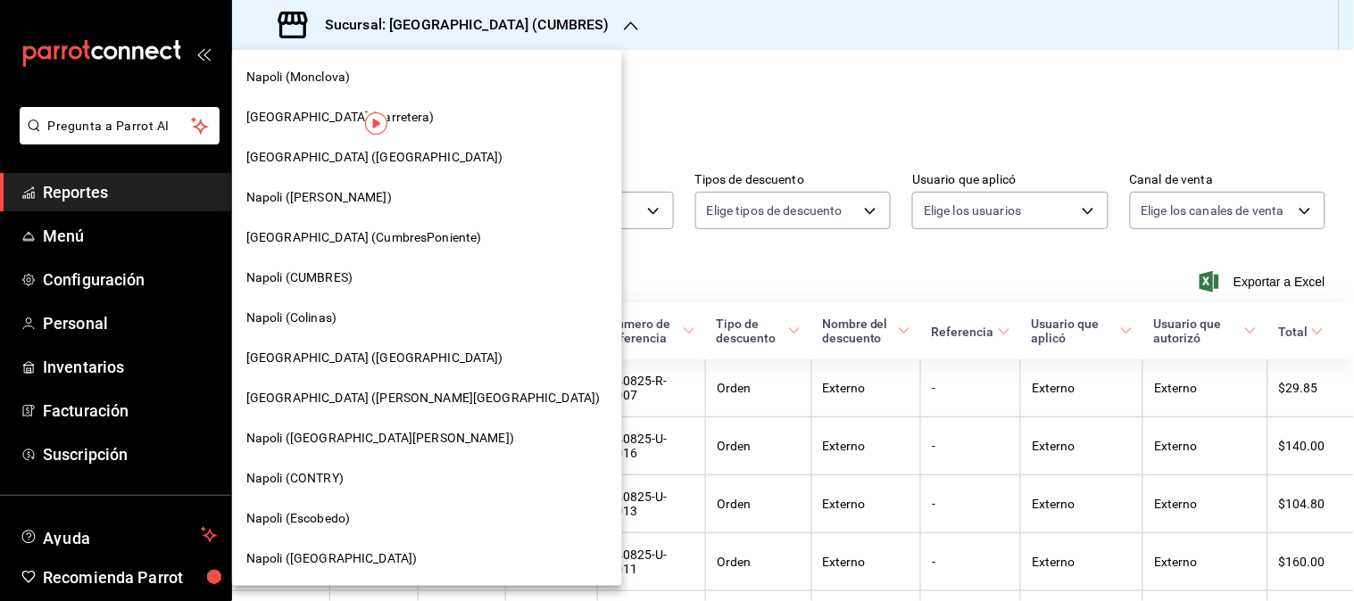
click at [335, 244] on span "[GEOGRAPHIC_DATA] (CumbresPoniente)" at bounding box center [364, 237] width 236 height 19
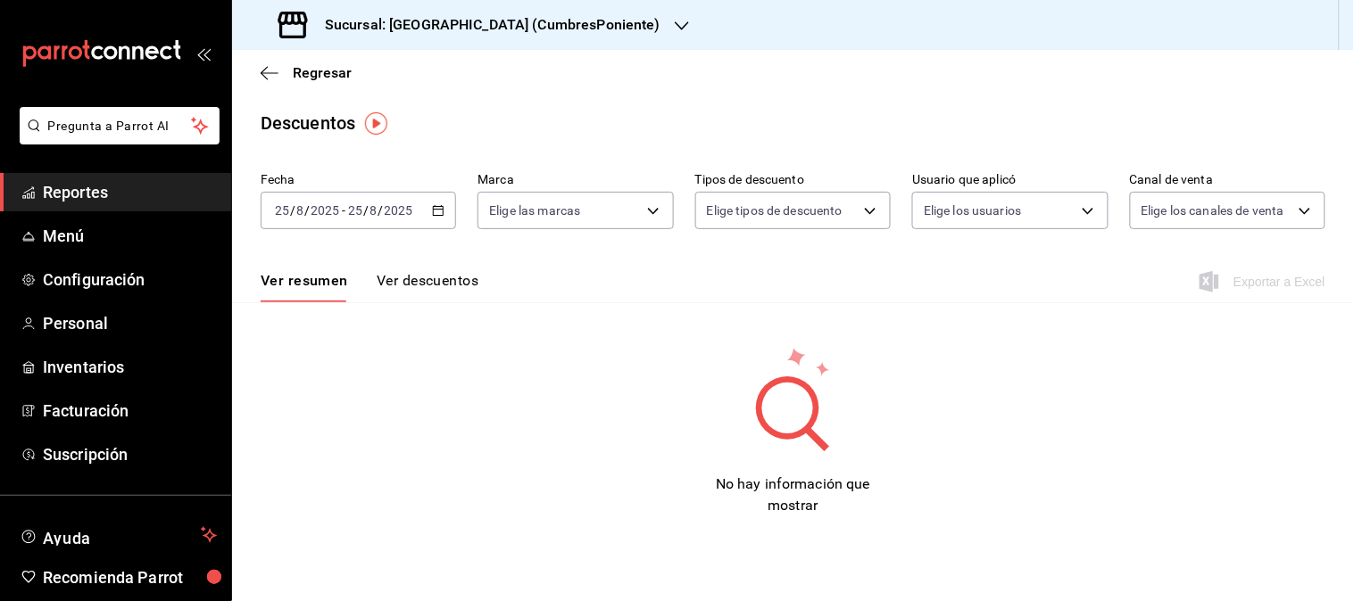
click at [432, 216] on icon "button" at bounding box center [438, 210] width 12 height 12
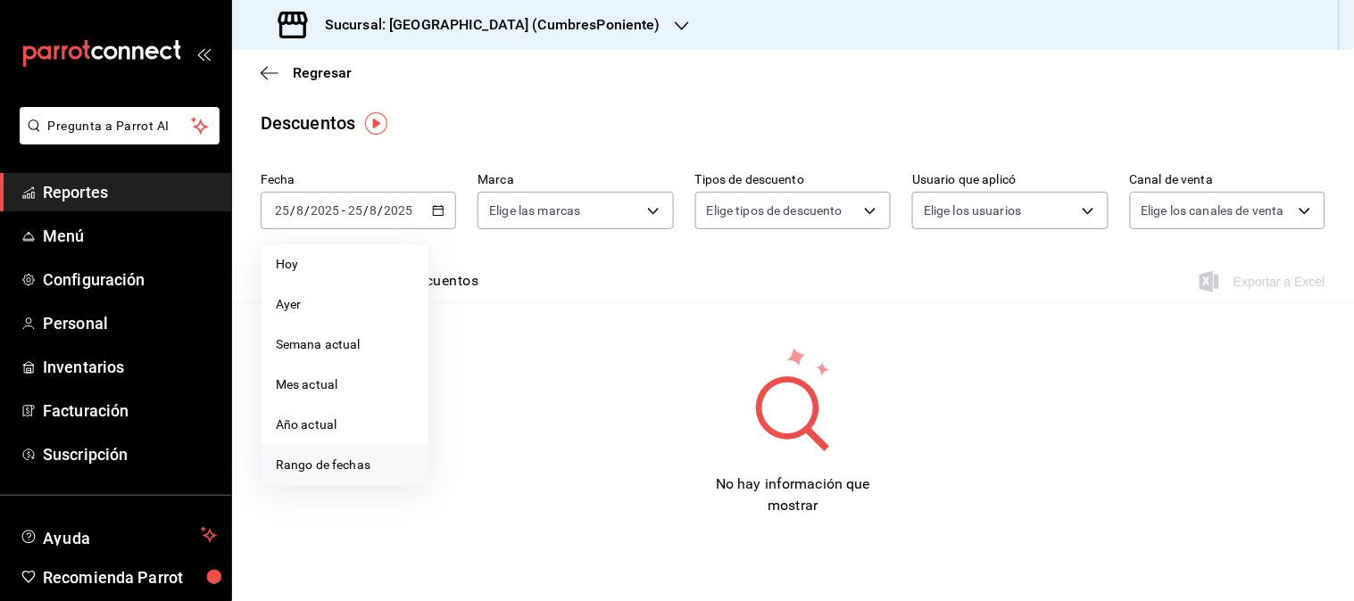
click at [319, 460] on span "Rango de fechas" at bounding box center [345, 465] width 138 height 19
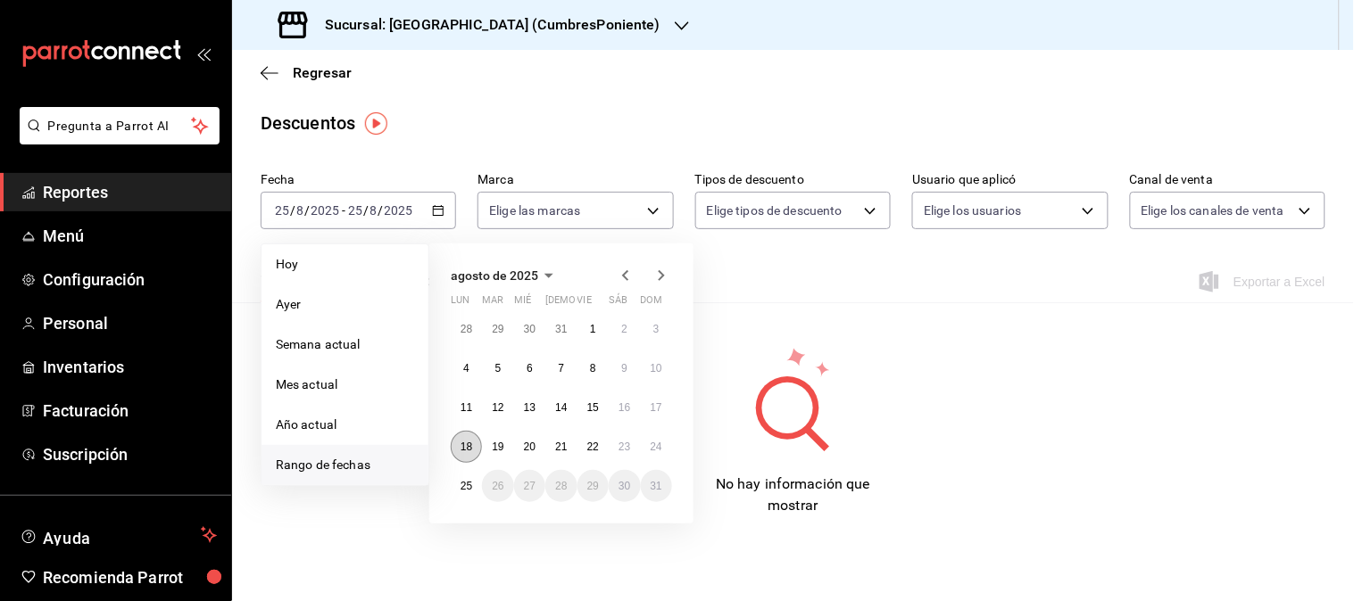
click at [462, 443] on abbr "18" at bounding box center [466, 447] width 12 height 12
click at [657, 451] on abbr "24" at bounding box center [656, 447] width 12 height 12
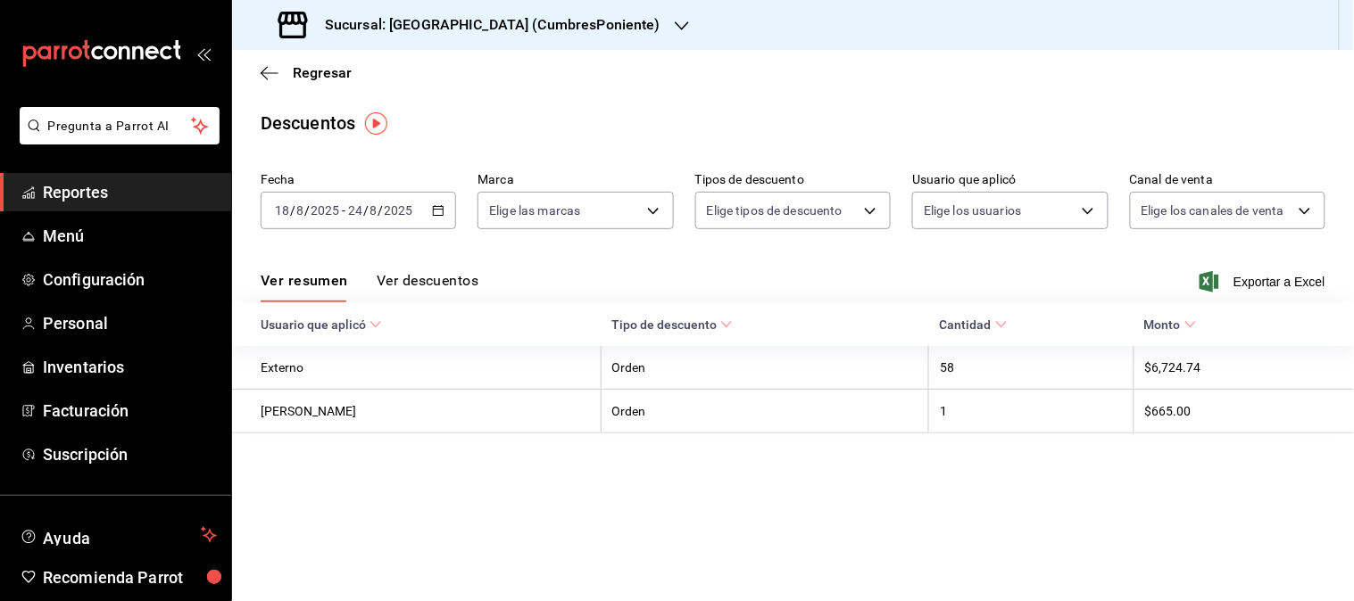
click at [441, 278] on button "Ver descuentos" at bounding box center [428, 287] width 102 height 30
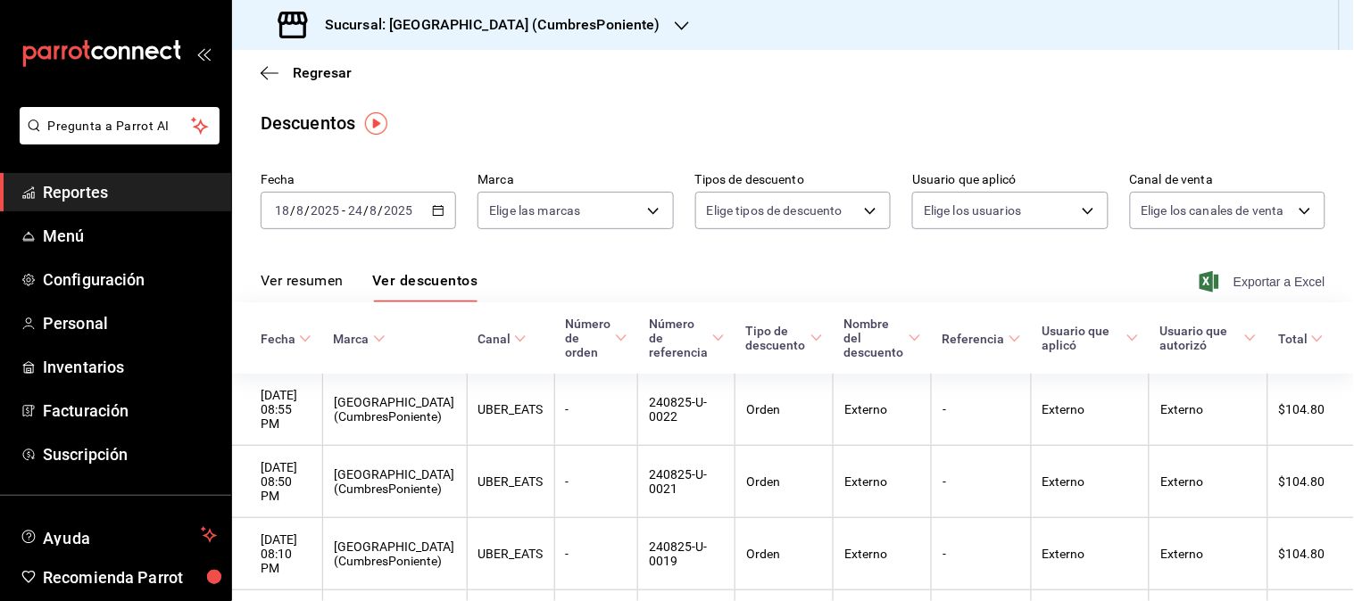
click at [1255, 288] on span "Exportar a Excel" at bounding box center [1264, 281] width 122 height 21
click at [675, 27] on icon "button" at bounding box center [682, 26] width 14 height 14
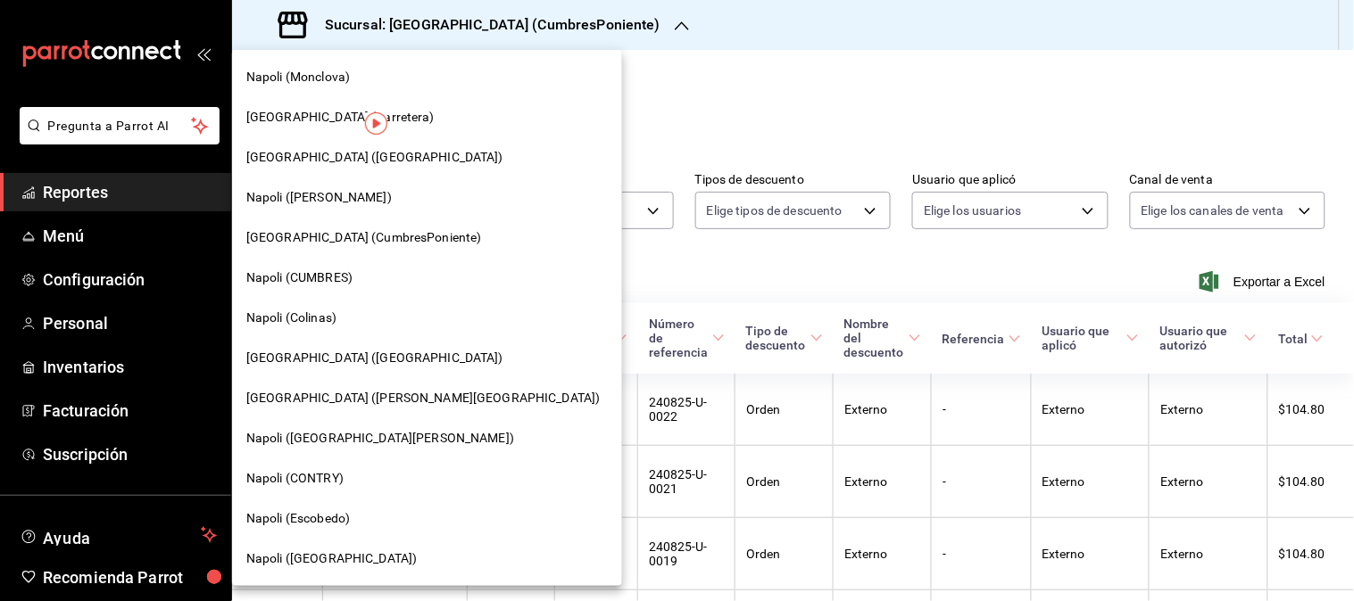
click at [313, 555] on span "Napoli ([GEOGRAPHIC_DATA])" at bounding box center [331, 559] width 170 height 19
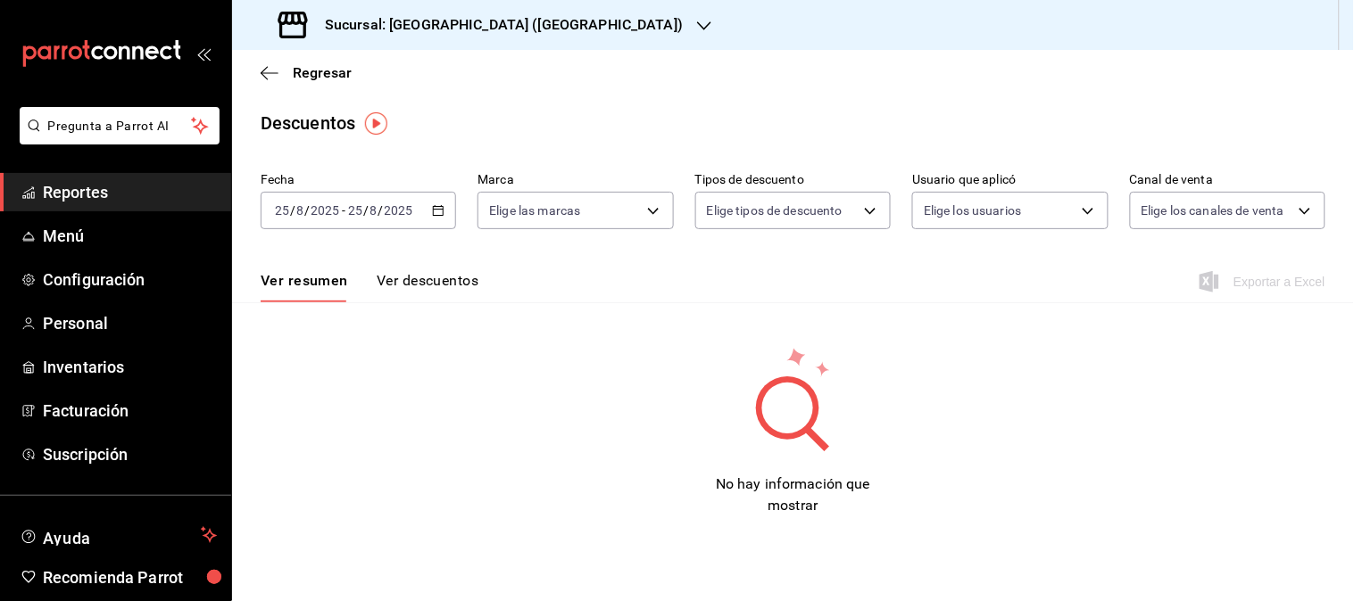
click at [426, 216] on div "[DATE] [DATE] - [DATE] [DATE]" at bounding box center [358, 210] width 195 height 37
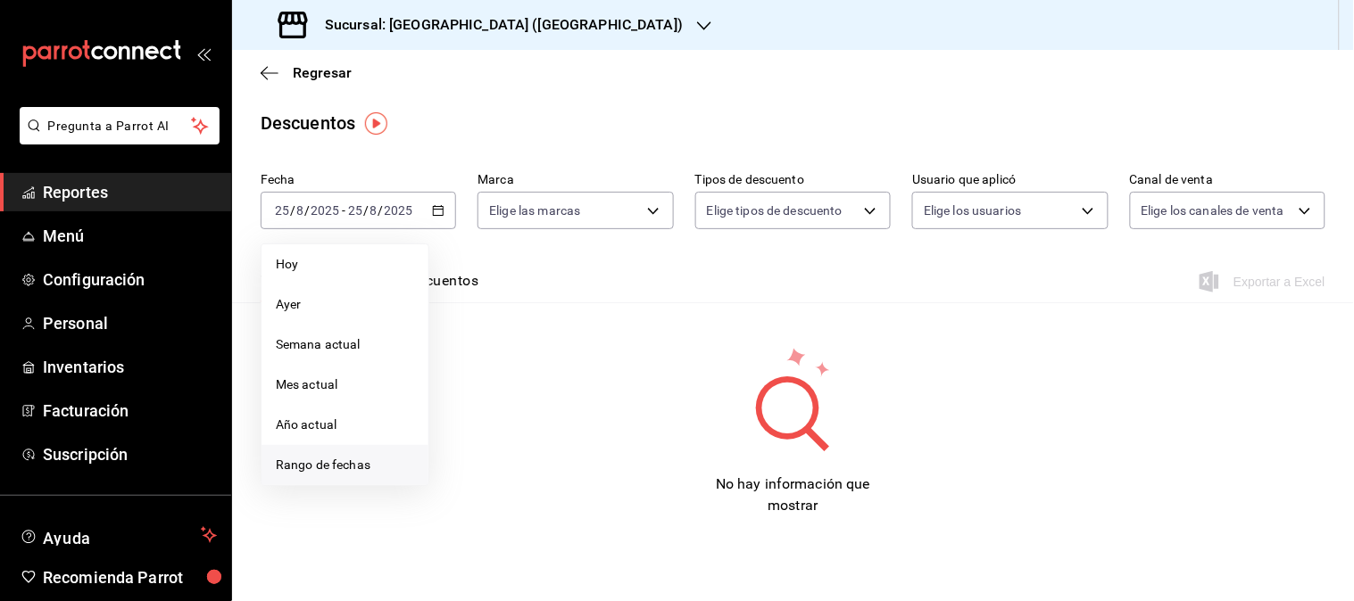
click at [319, 455] on li "Rango de fechas" at bounding box center [344, 465] width 167 height 40
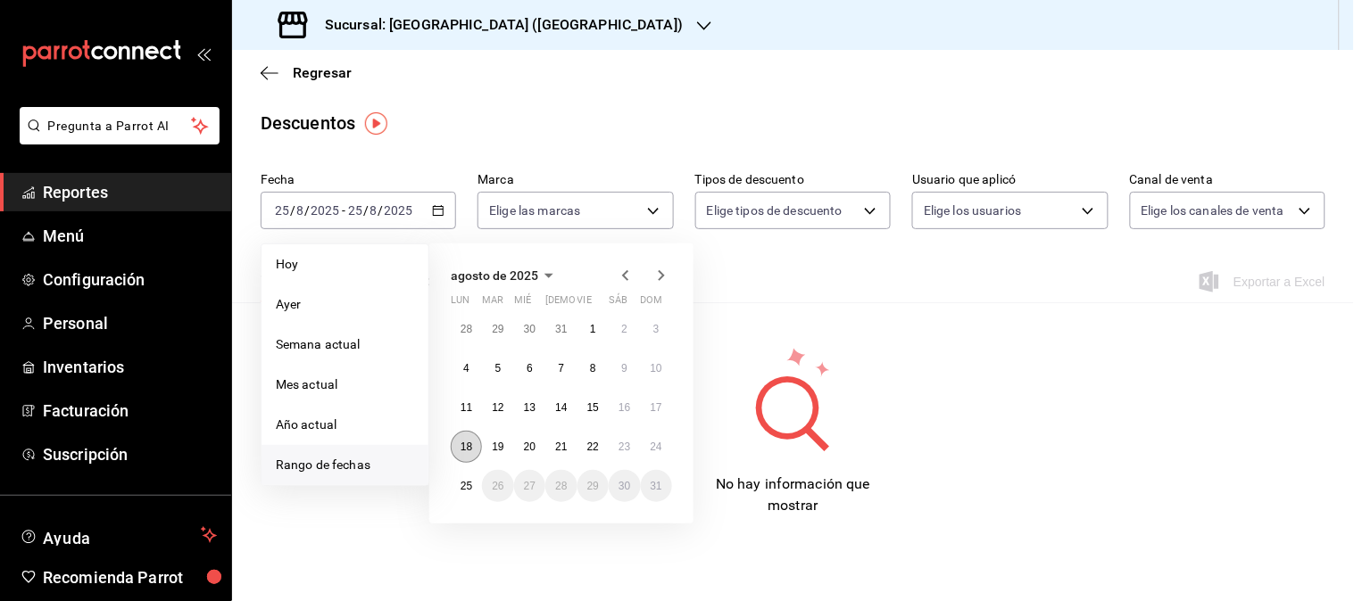
click at [468, 450] on abbr "18" at bounding box center [466, 447] width 12 height 12
click at [652, 449] on abbr "24" at bounding box center [656, 447] width 12 height 12
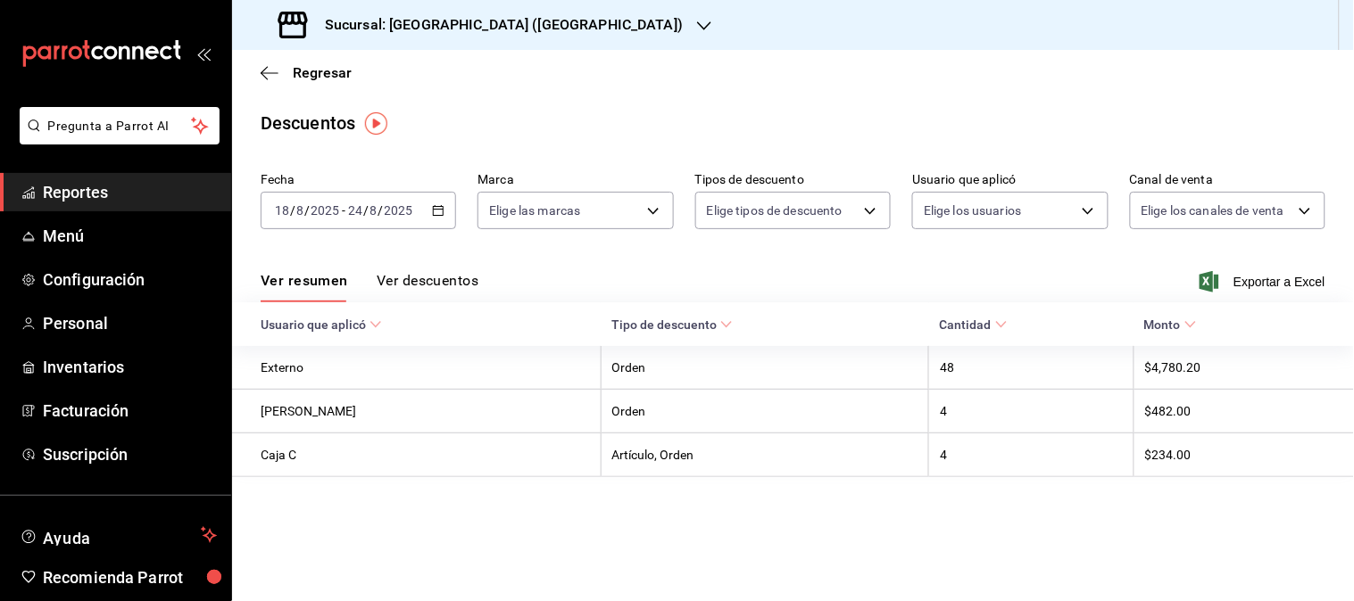
click at [387, 281] on button "Ver descuentos" at bounding box center [428, 287] width 102 height 30
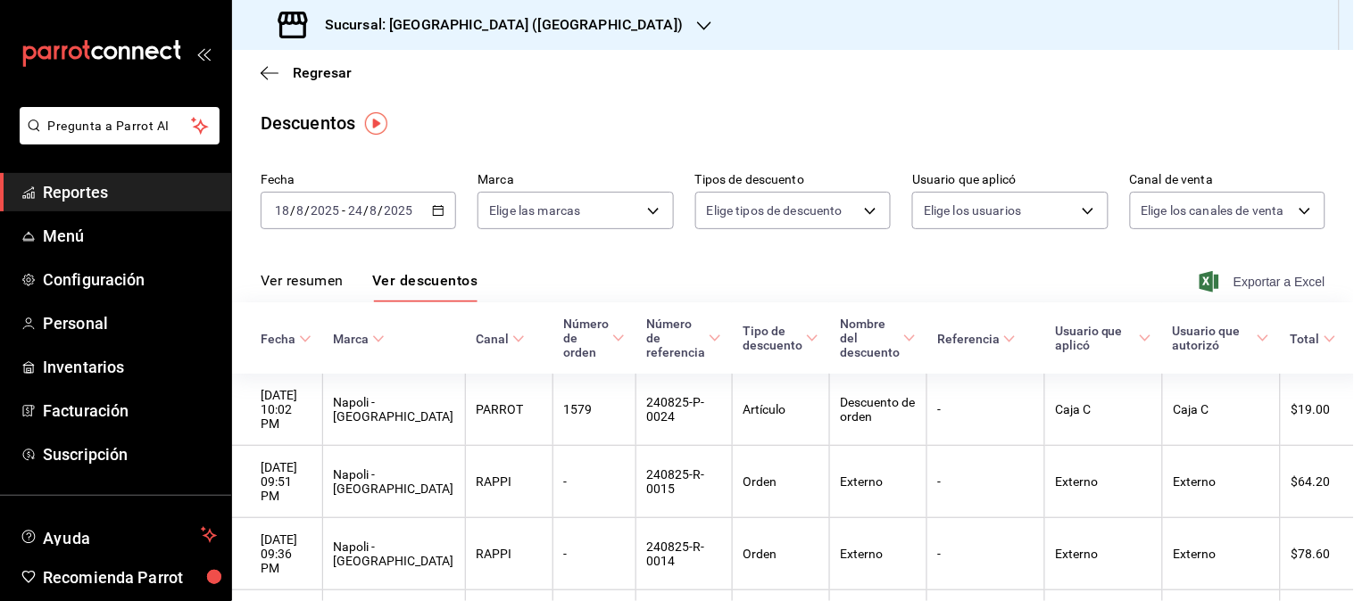
click at [1249, 283] on span "Exportar a Excel" at bounding box center [1264, 281] width 122 height 21
click at [331, 74] on span "Regresar" at bounding box center [322, 72] width 59 height 17
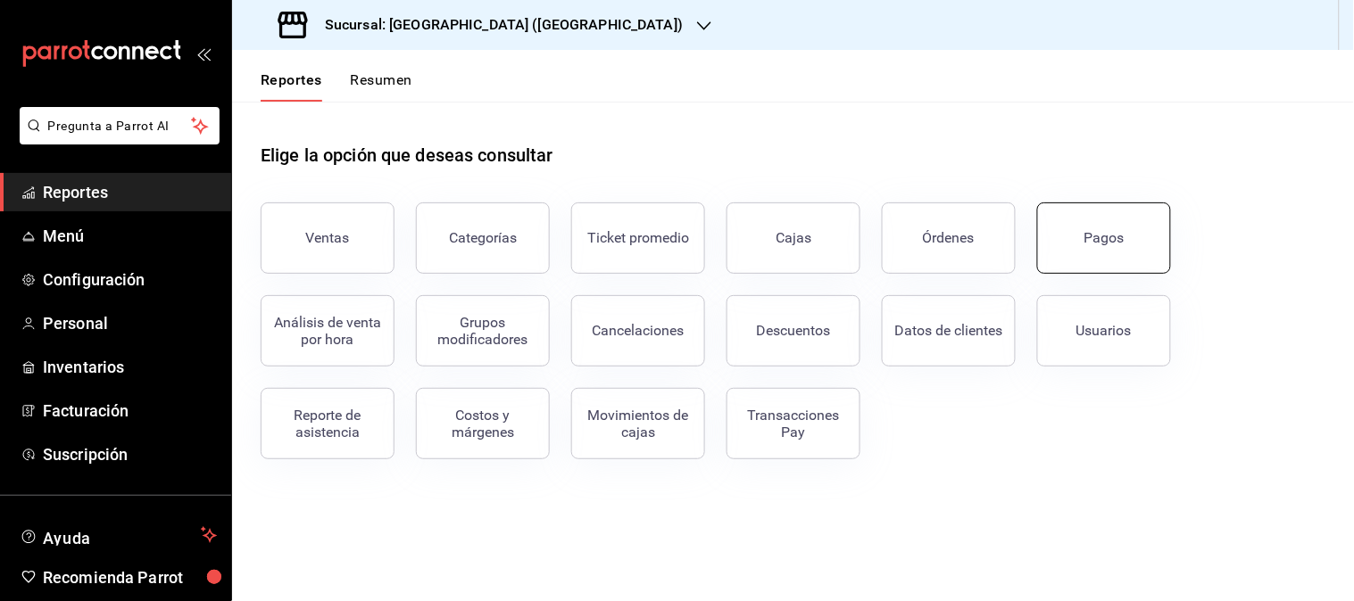
click at [1139, 219] on button "Pagos" at bounding box center [1104, 238] width 134 height 71
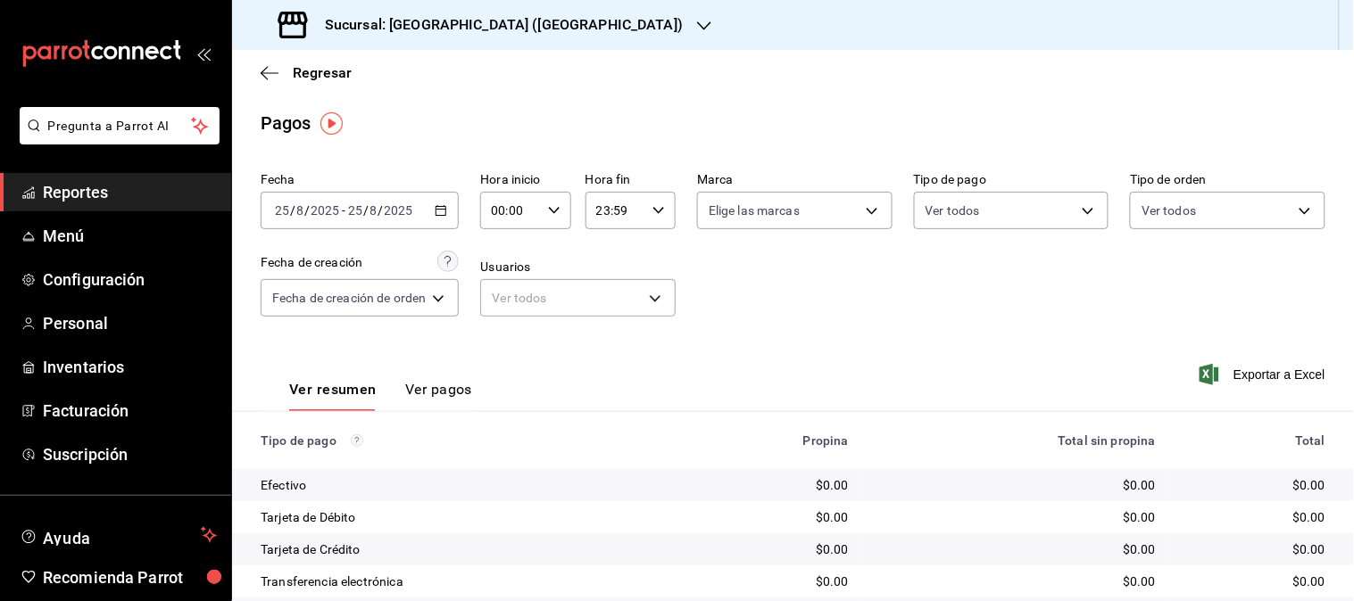
click at [434, 210] on div "[DATE] [DATE] - [DATE] [DATE]" at bounding box center [360, 210] width 198 height 37
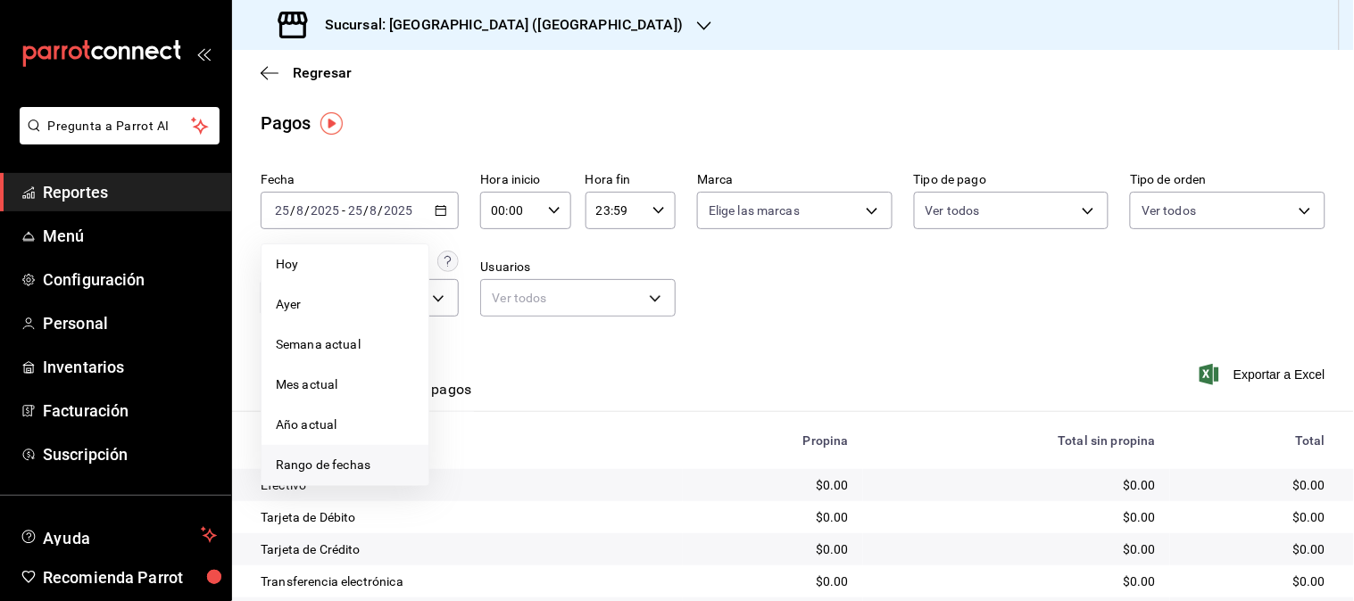
click at [324, 458] on span "Rango de fechas" at bounding box center [345, 465] width 138 height 19
